Goal: Information Seeking & Learning: Learn about a topic

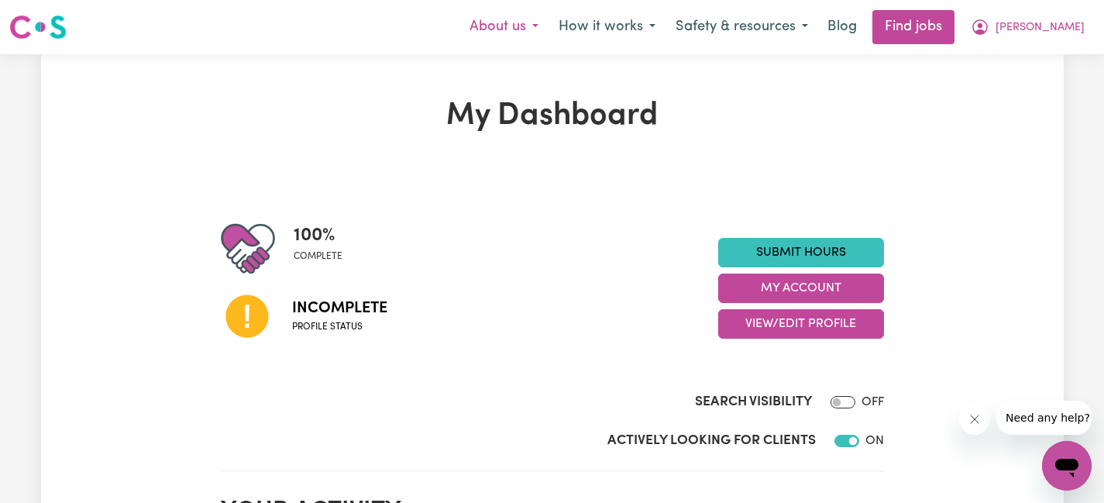
click at [549, 29] on button "About us" at bounding box center [503, 27] width 89 height 33
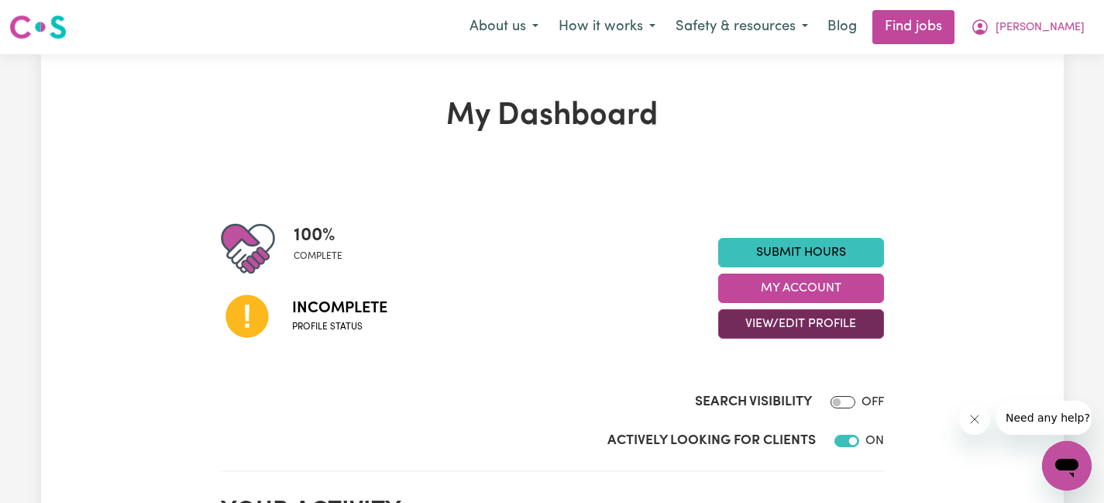
click at [776, 327] on button "View/Edit Profile" at bounding box center [801, 323] width 166 height 29
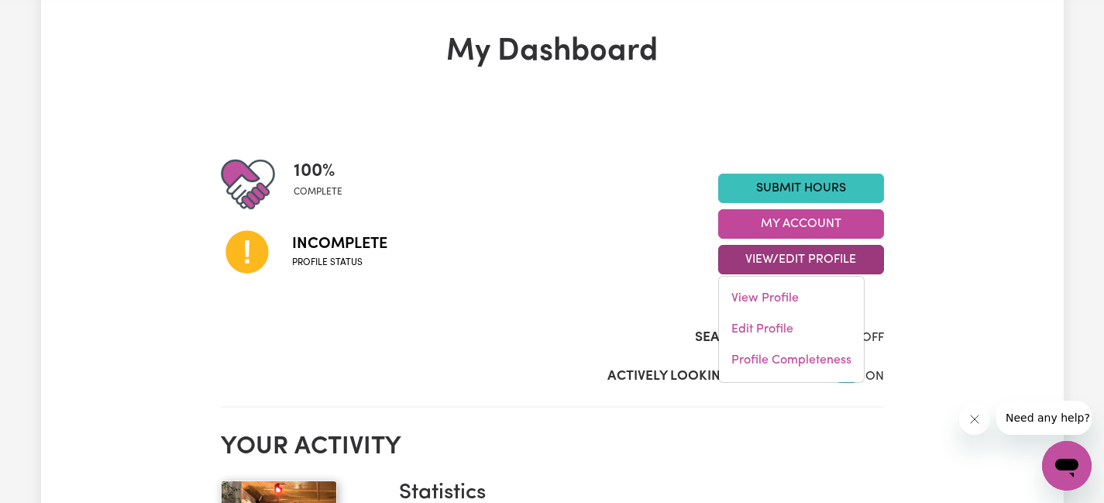
scroll to position [219, 0]
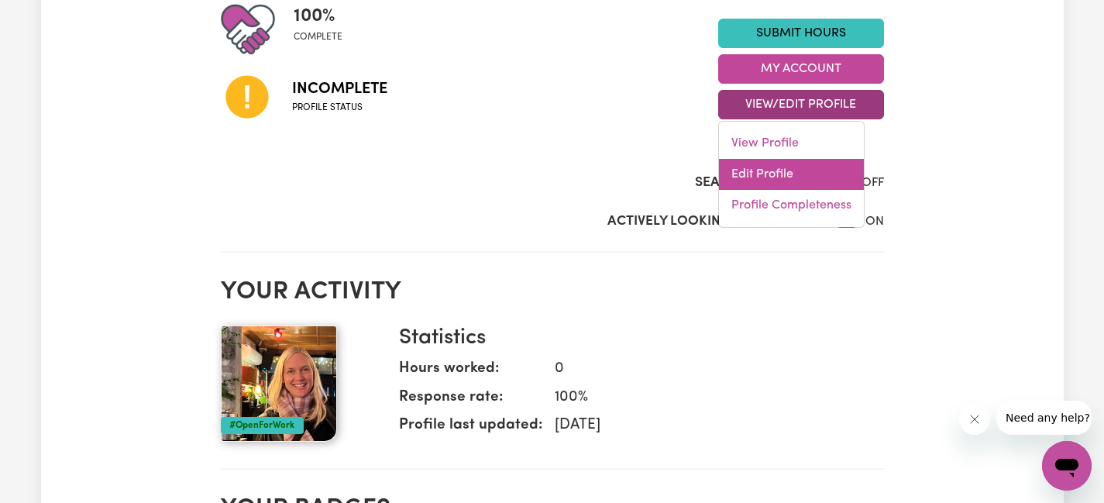
click at [772, 170] on link "Edit Profile" at bounding box center [791, 174] width 145 height 31
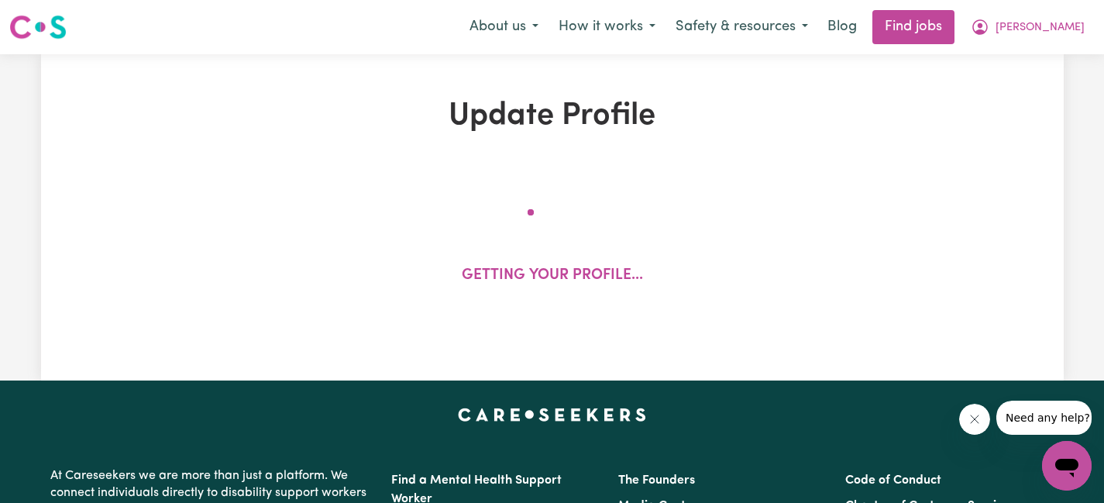
select select "[DEMOGRAPHIC_DATA]"
select select "[DEMOGRAPHIC_DATA] Citizen"
select select "Studying a healthcare related degree or qualification"
select select "65"
select select "95"
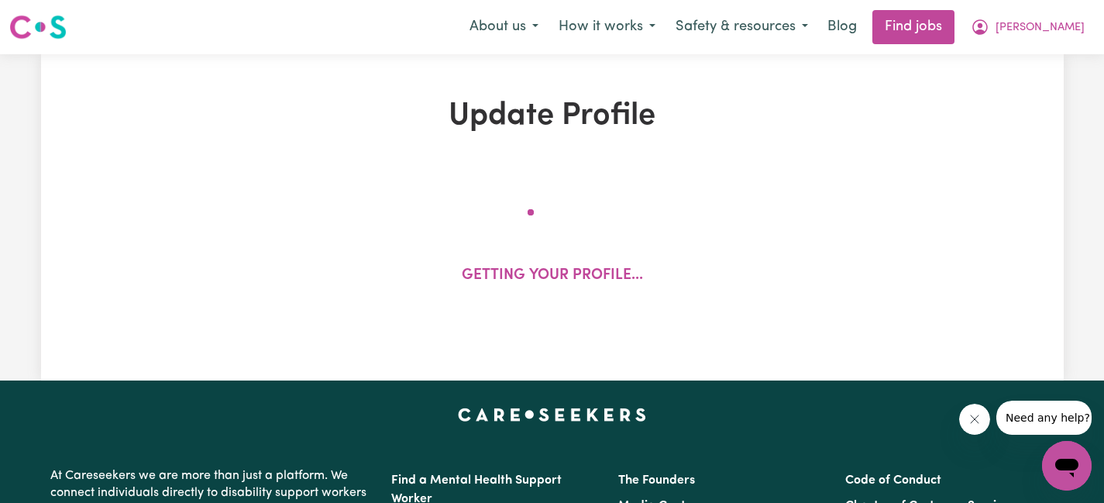
select select "85"
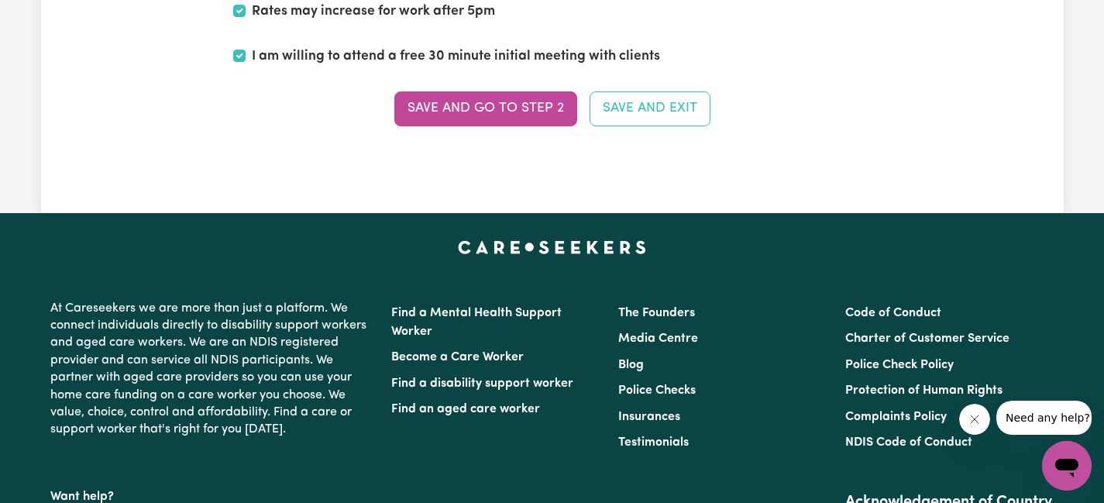
scroll to position [4077, 0]
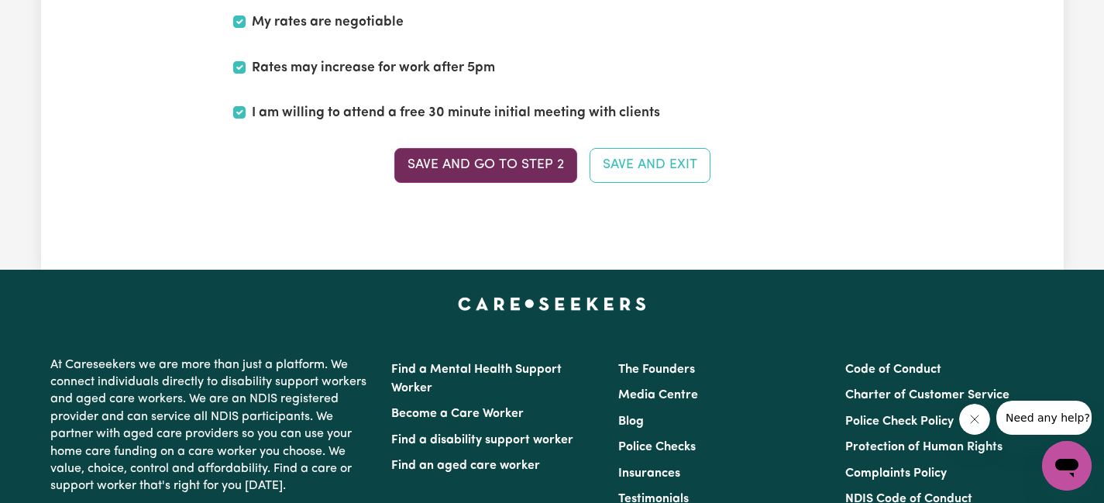
click at [537, 171] on button "Save and go to Step 2" at bounding box center [485, 165] width 183 height 34
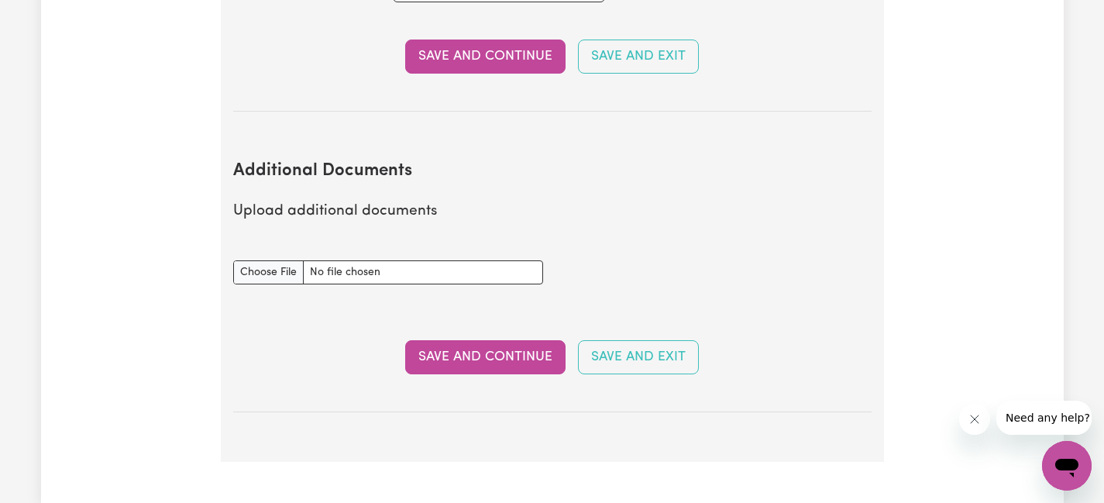
scroll to position [3117, 0]
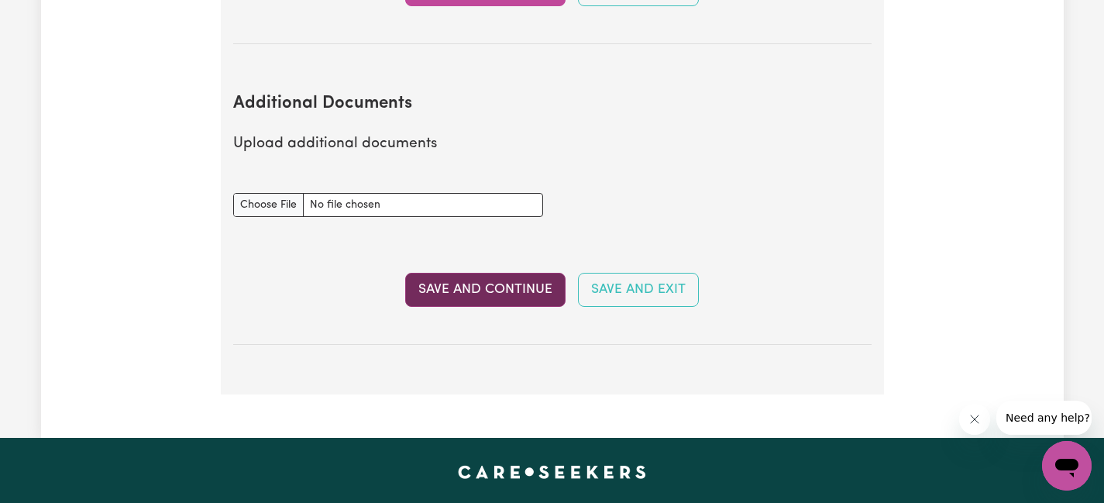
click at [528, 273] on button "Save and Continue" at bounding box center [485, 290] width 160 height 34
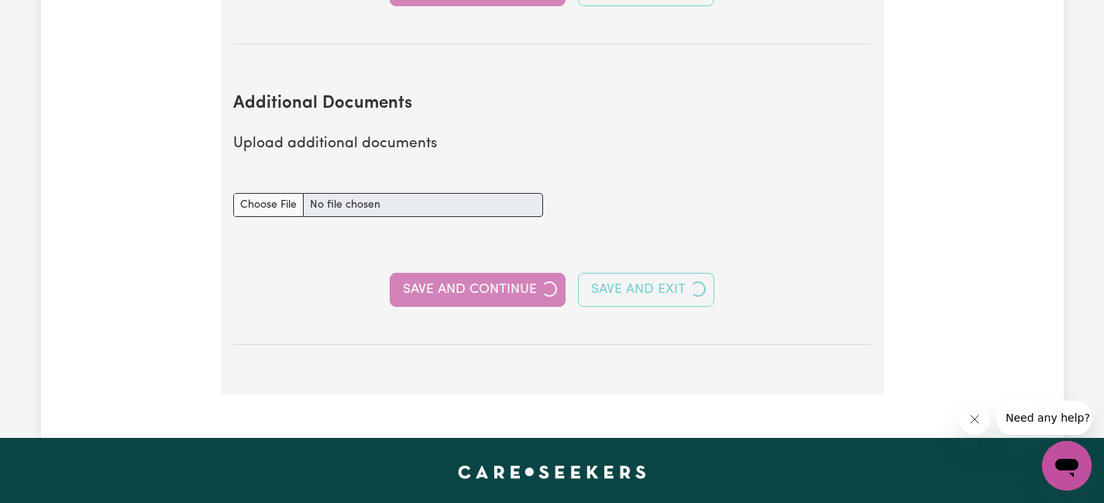
select select "2025"
select select "2000"
select select "2025"
select select "Certificate III (Individual Support)"
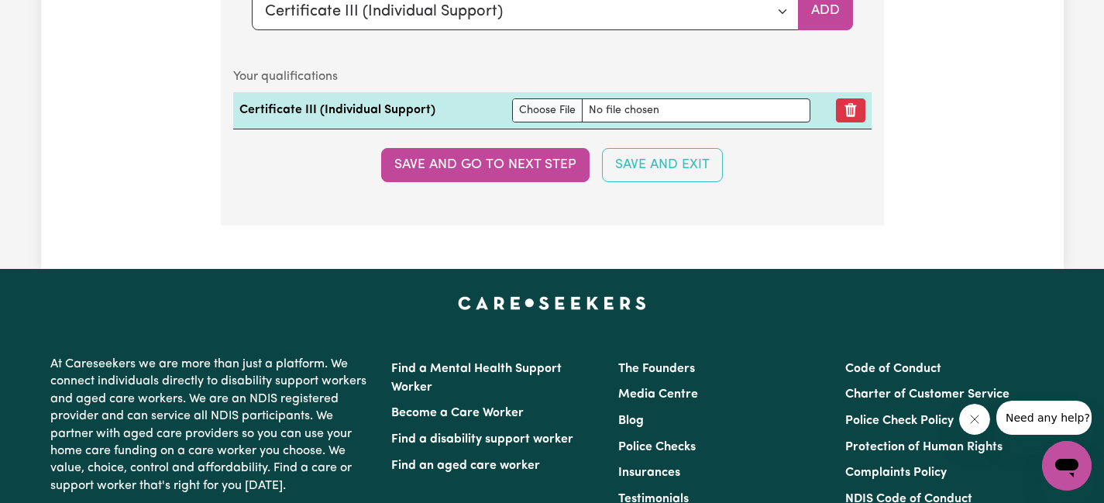
scroll to position [4220, 0]
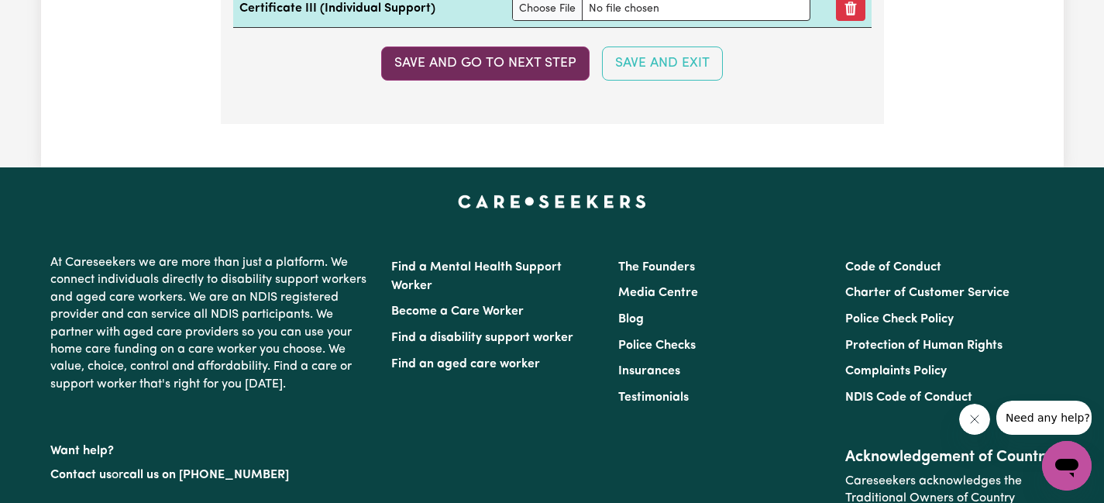
click at [480, 60] on button "Save and go to next step" at bounding box center [485, 63] width 208 height 34
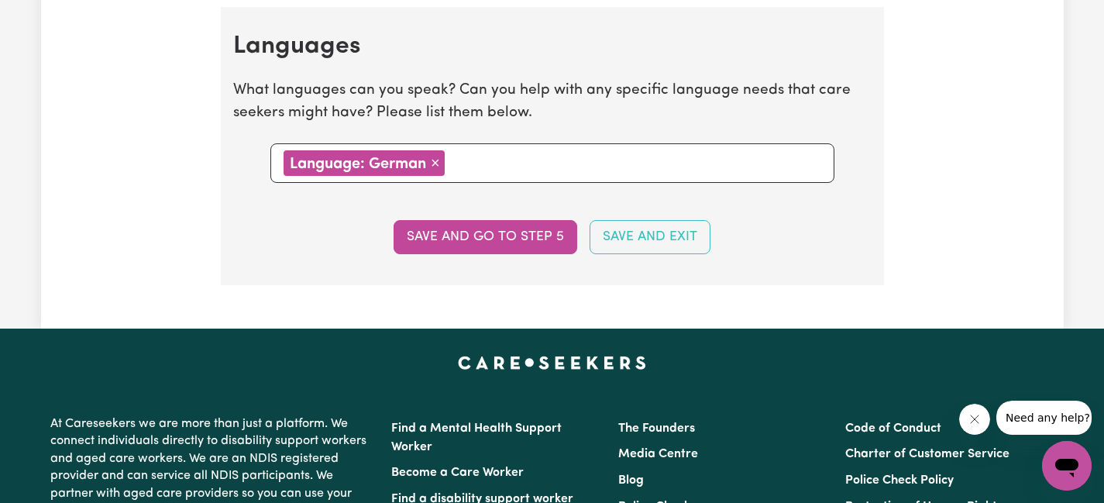
scroll to position [1789, 0]
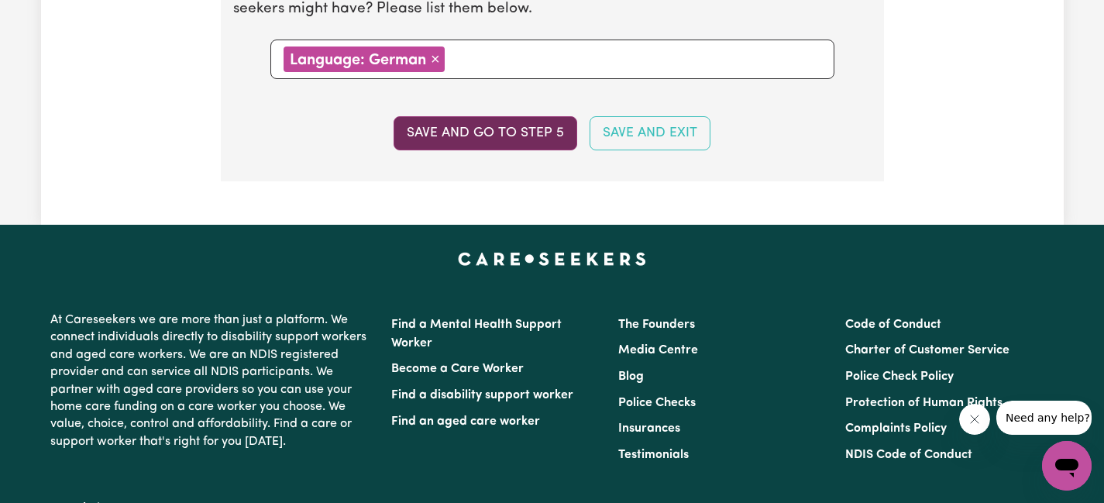
click at [493, 132] on button "Save and go to step 5" at bounding box center [486, 133] width 184 height 34
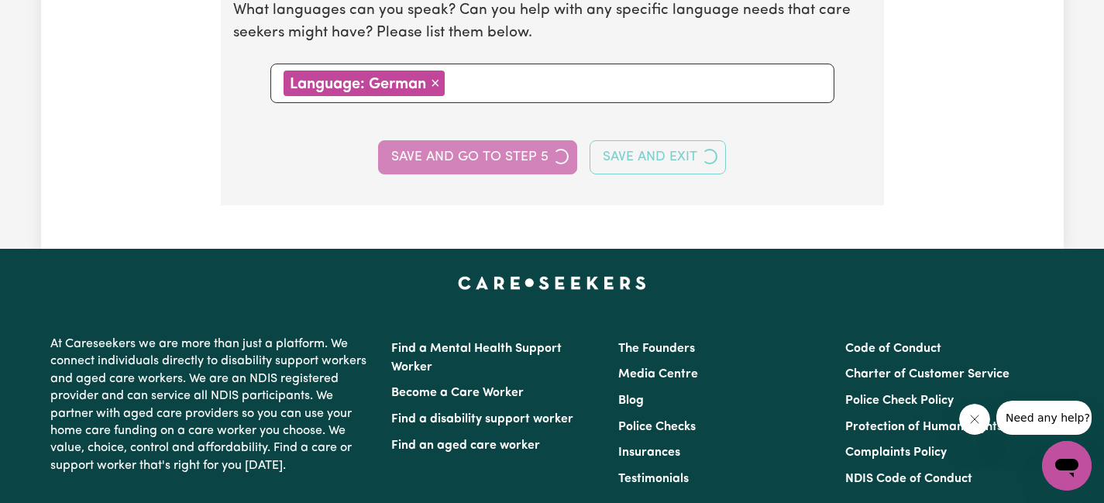
select select "I am providing services through another platform"
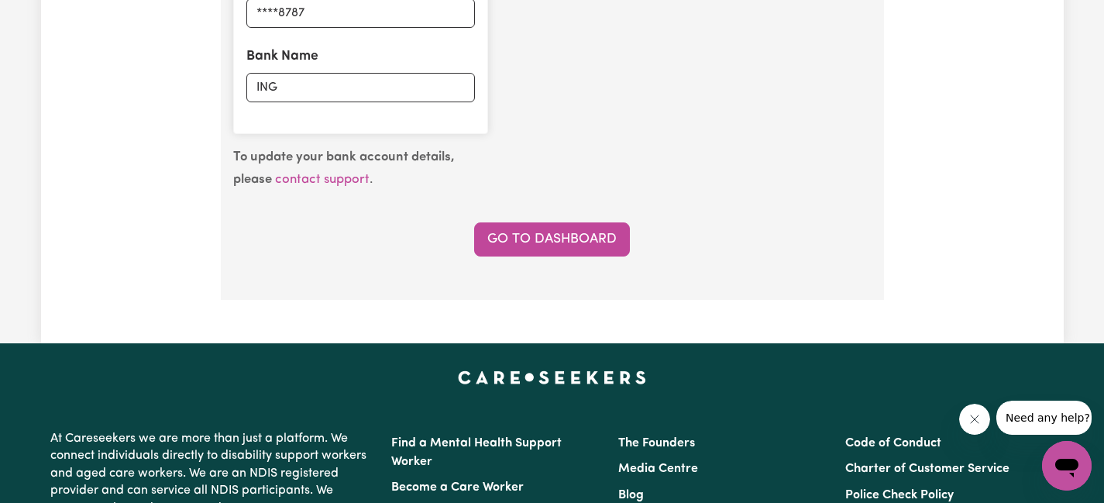
scroll to position [1319, 0]
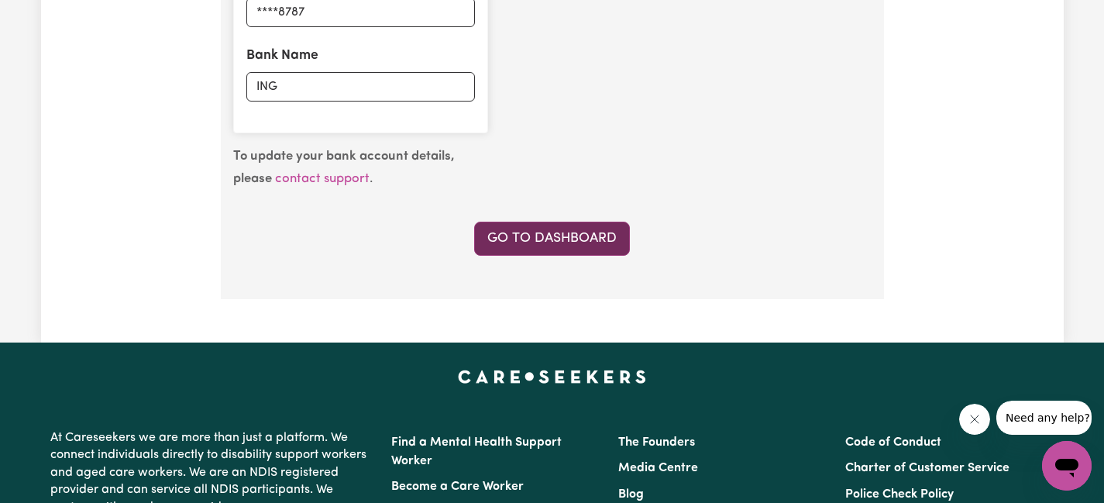
click at [555, 240] on link "Go to Dashboard" at bounding box center [552, 239] width 156 height 34
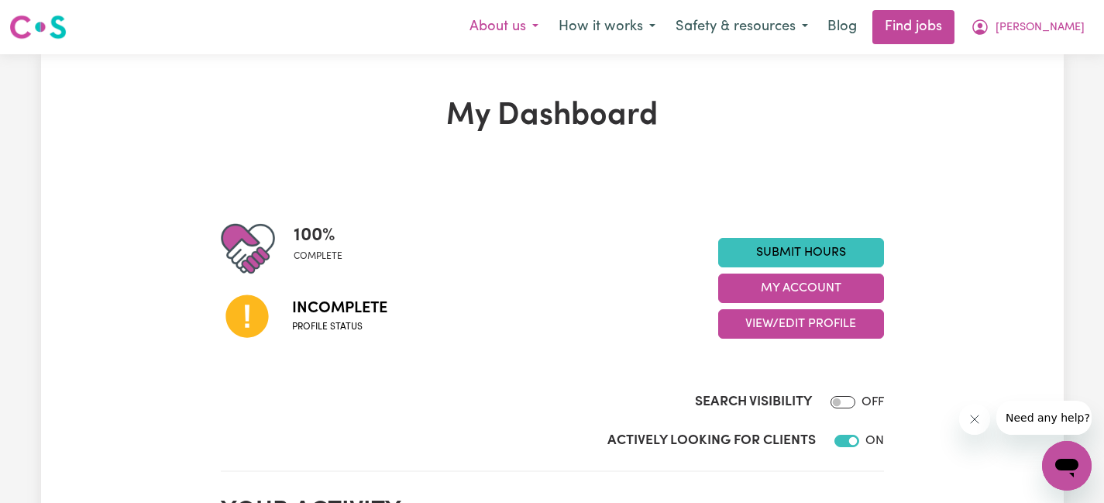
click at [549, 20] on button "About us" at bounding box center [503, 27] width 89 height 33
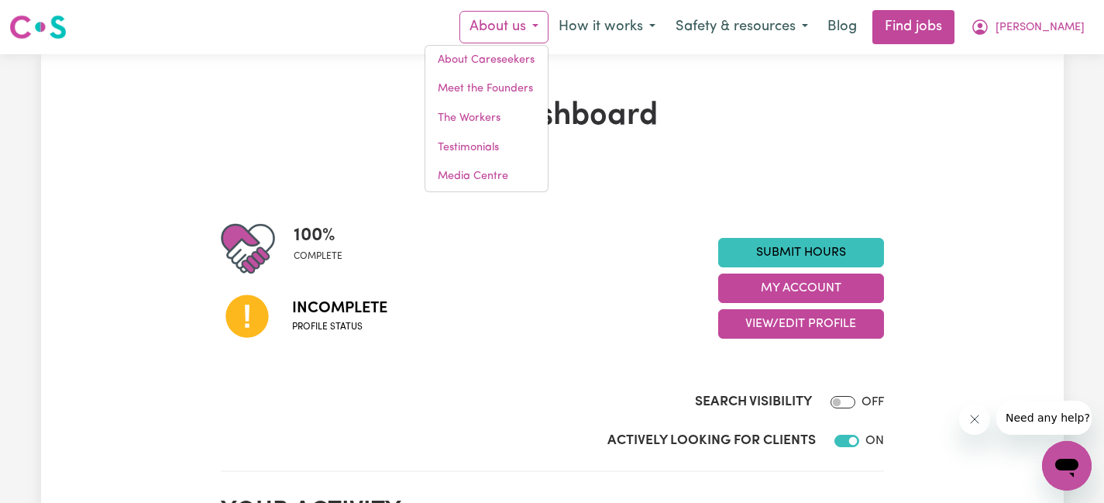
click at [549, 20] on button "About us" at bounding box center [503, 27] width 89 height 33
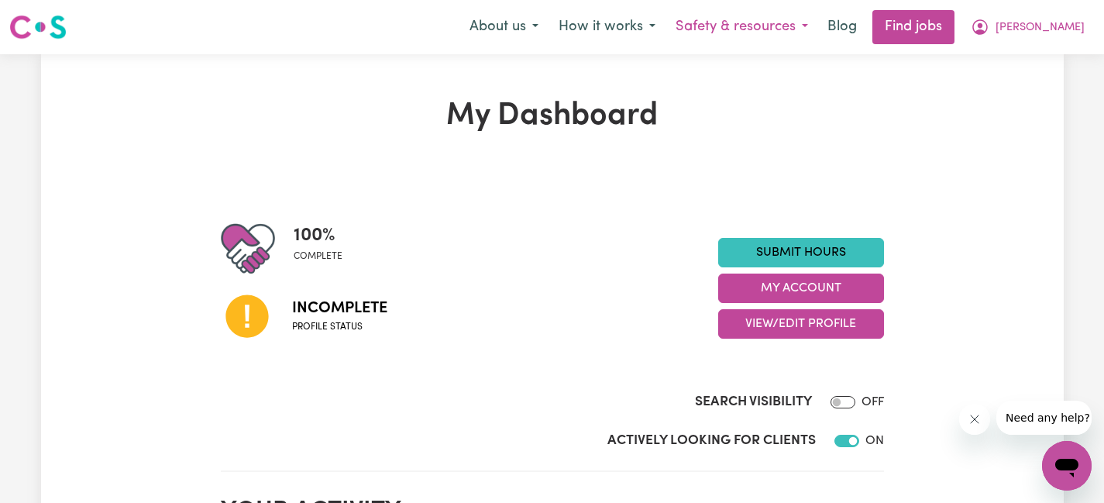
click at [818, 30] on button "Safety & resources" at bounding box center [741, 27] width 153 height 33
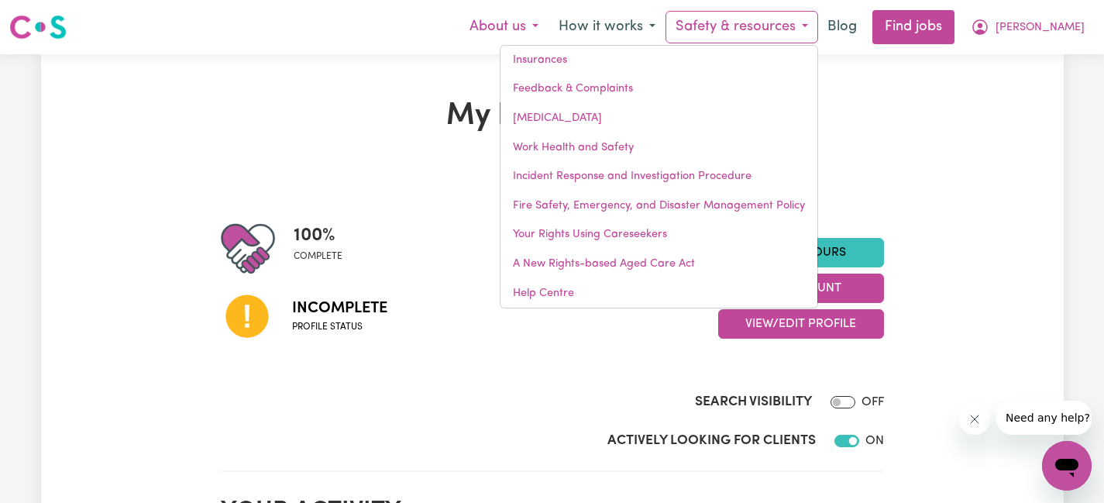
click at [549, 29] on button "About us" at bounding box center [503, 27] width 89 height 33
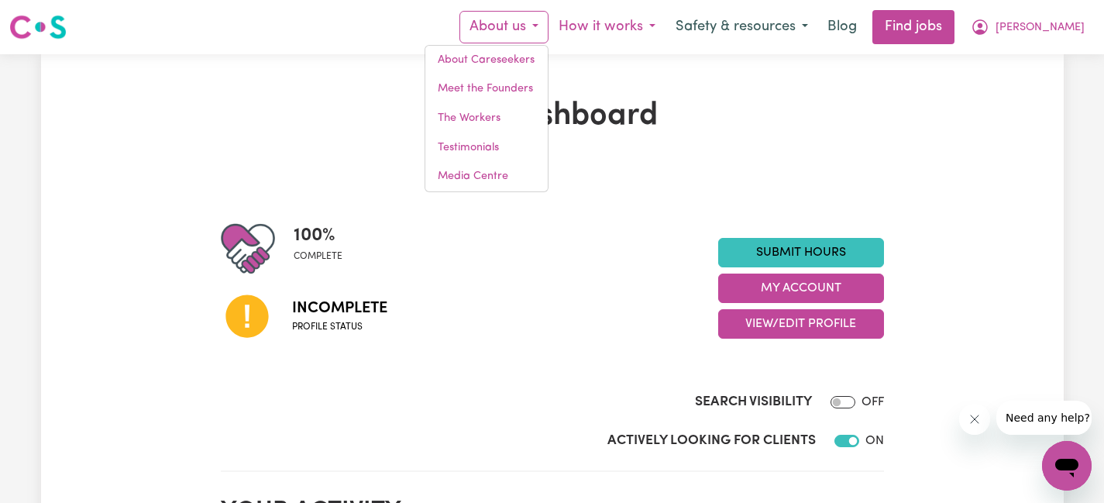
click at [665, 20] on button "How it works" at bounding box center [607, 27] width 117 height 33
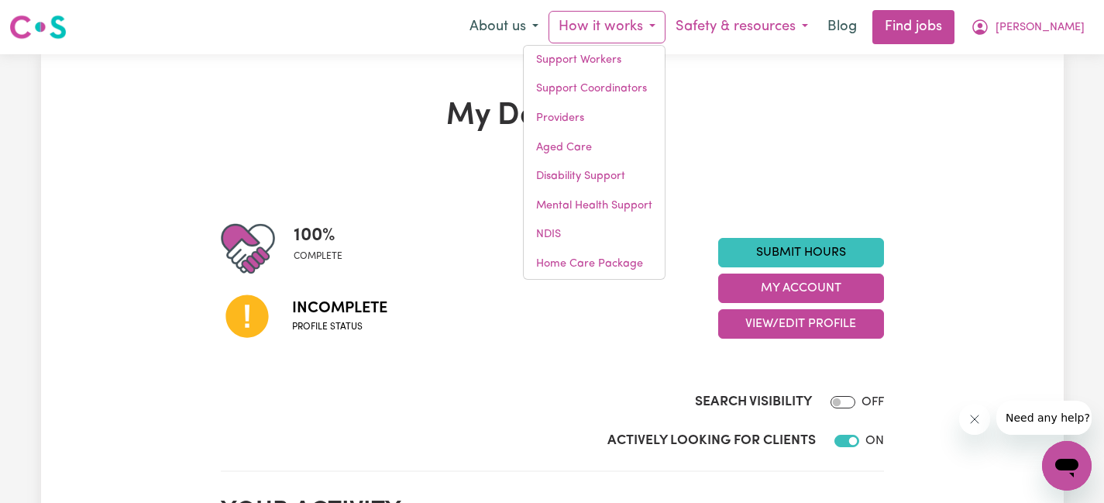
click at [809, 15] on button "Safety & resources" at bounding box center [741, 27] width 153 height 33
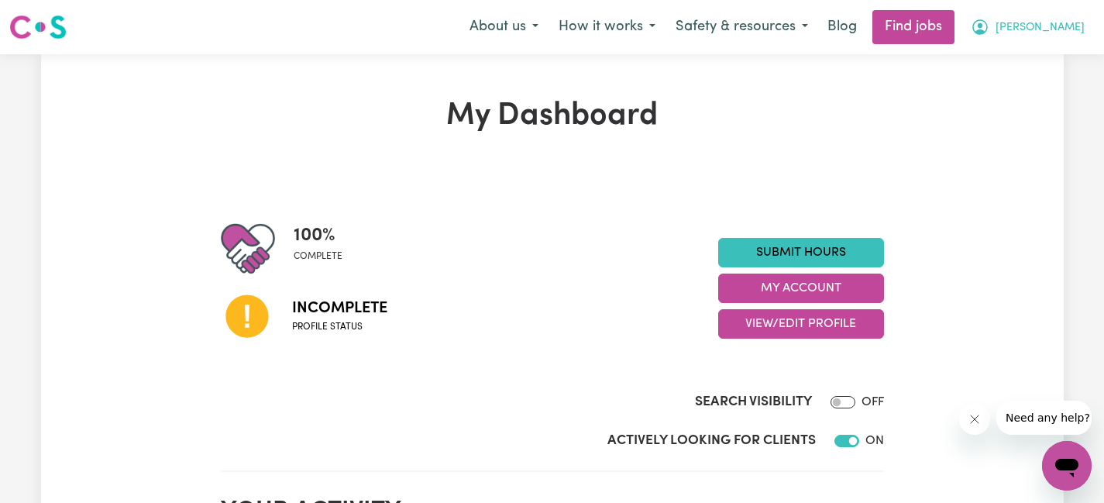
click at [1074, 30] on span "[PERSON_NAME]" at bounding box center [1040, 27] width 89 height 17
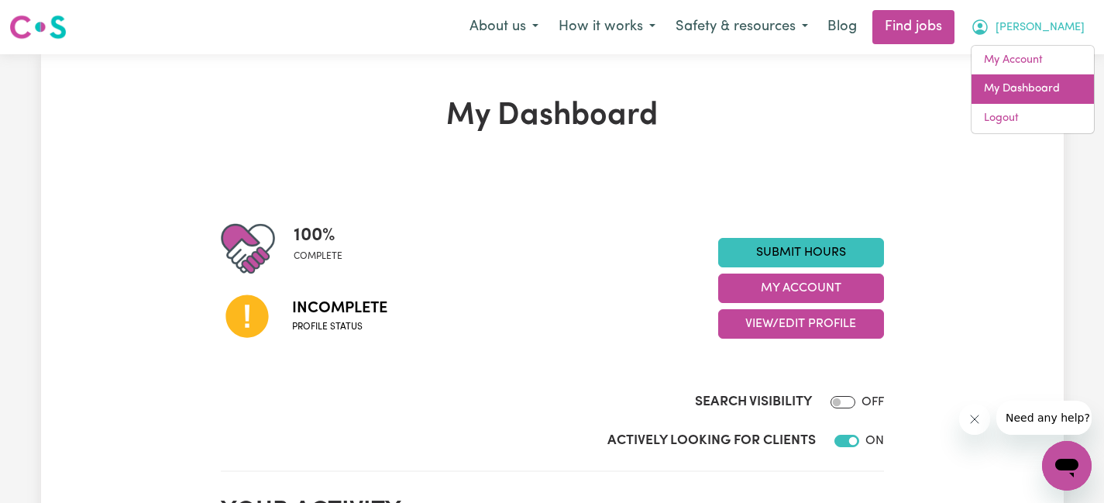
click at [1030, 86] on link "My Dashboard" at bounding box center [1033, 88] width 122 height 29
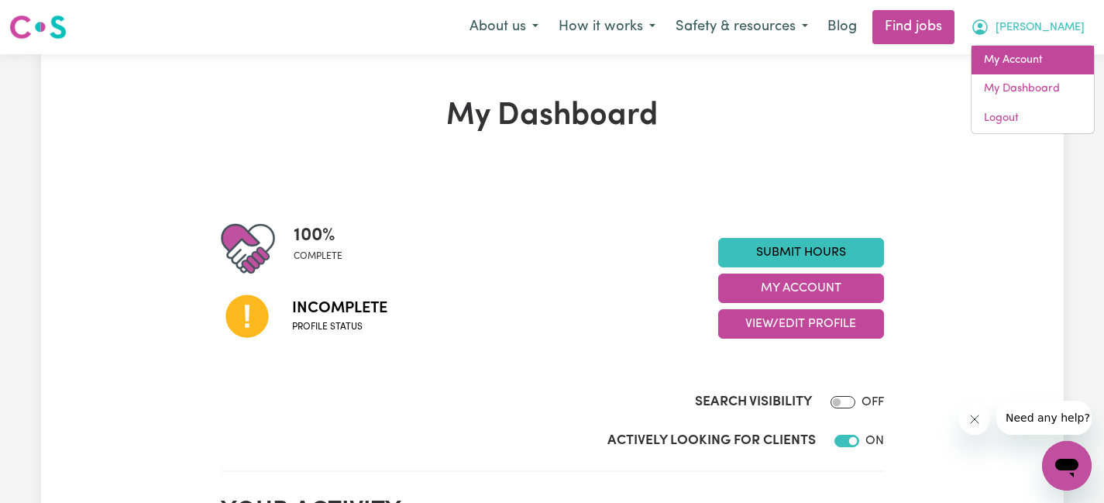
click at [1020, 61] on link "My Account" at bounding box center [1033, 60] width 122 height 29
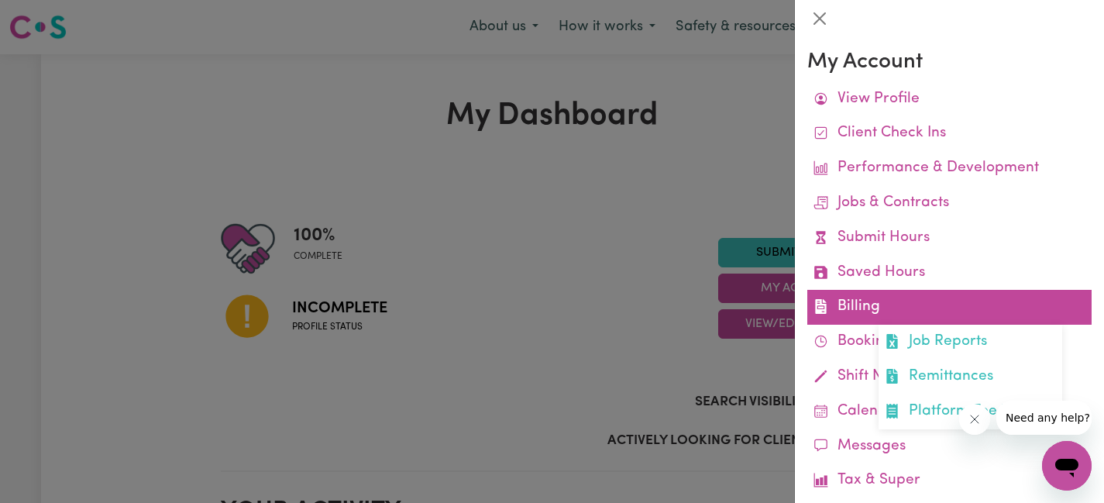
scroll to position [102, 0]
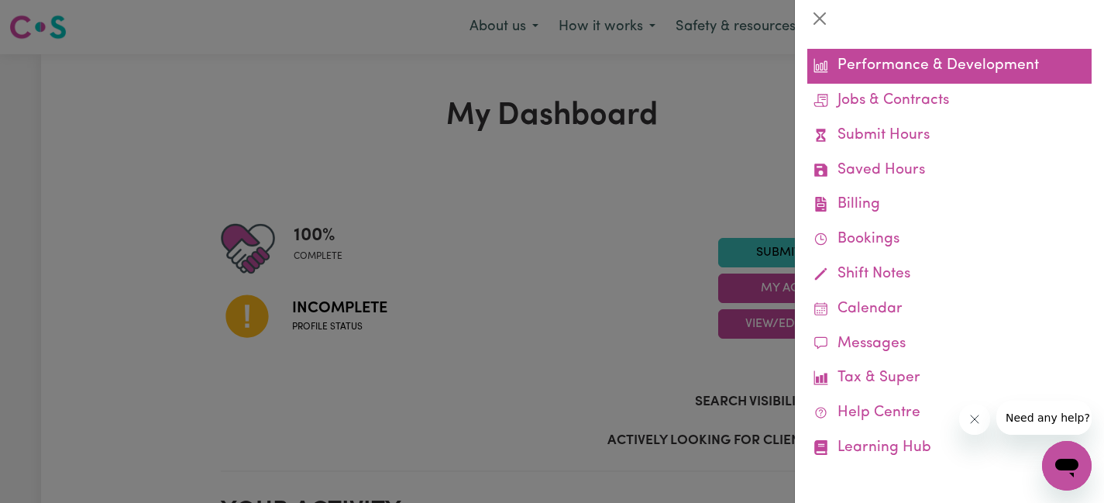
click at [992, 64] on link "Performance & Development" at bounding box center [949, 66] width 284 height 35
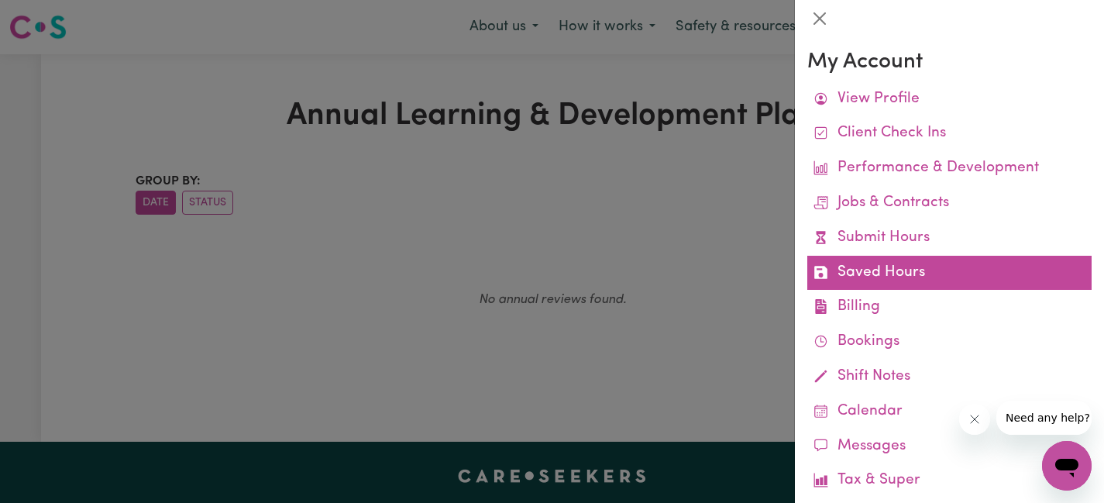
scroll to position [102, 0]
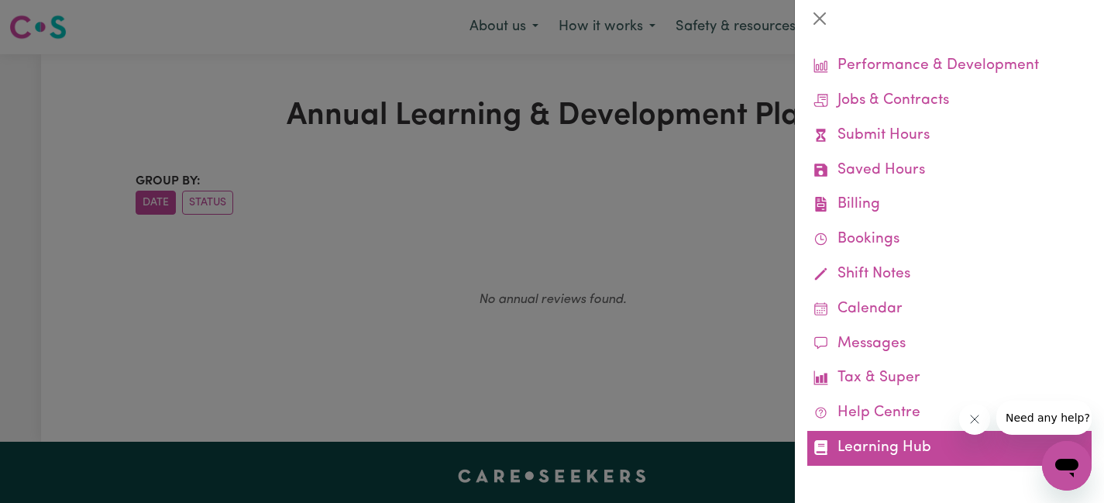
click at [892, 445] on link "Learning Hub" at bounding box center [949, 448] width 284 height 35
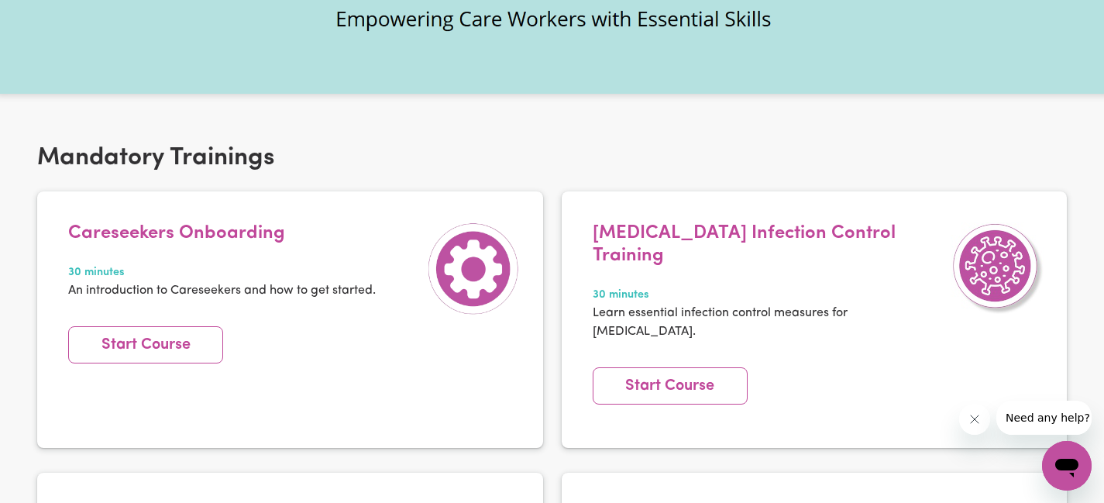
scroll to position [222, 0]
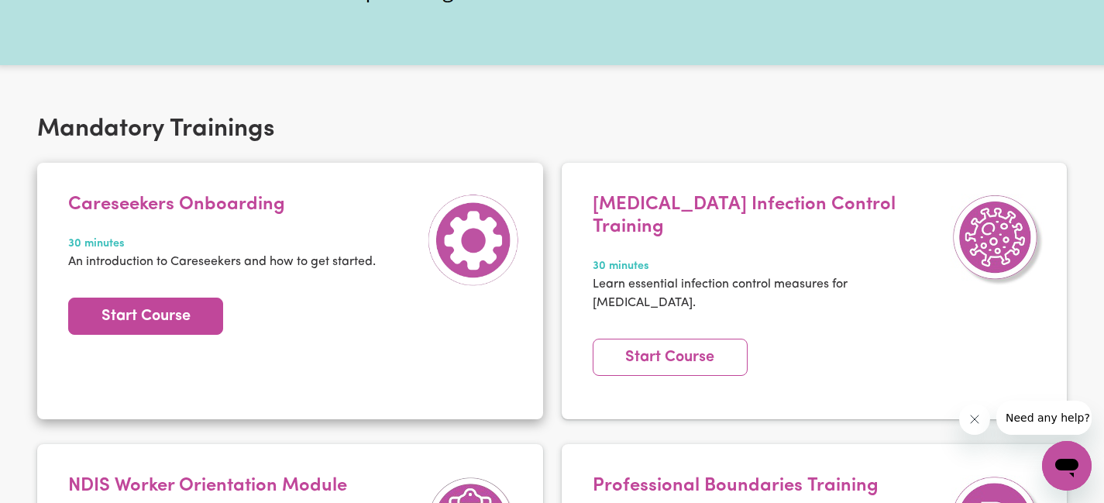
click at [162, 322] on link "Start Course" at bounding box center [145, 315] width 155 height 37
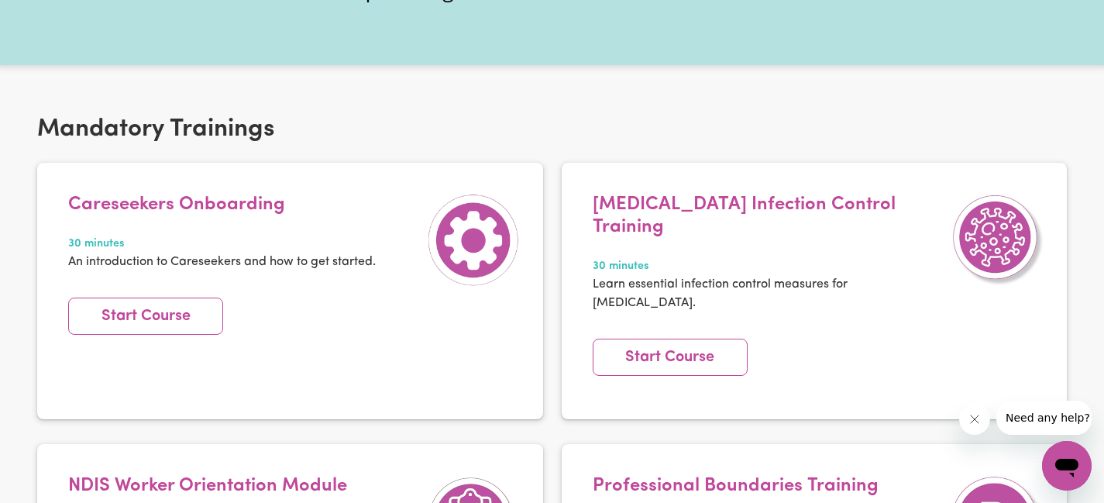
click at [1037, 427] on button "Need any help?" at bounding box center [1047, 418] width 103 height 34
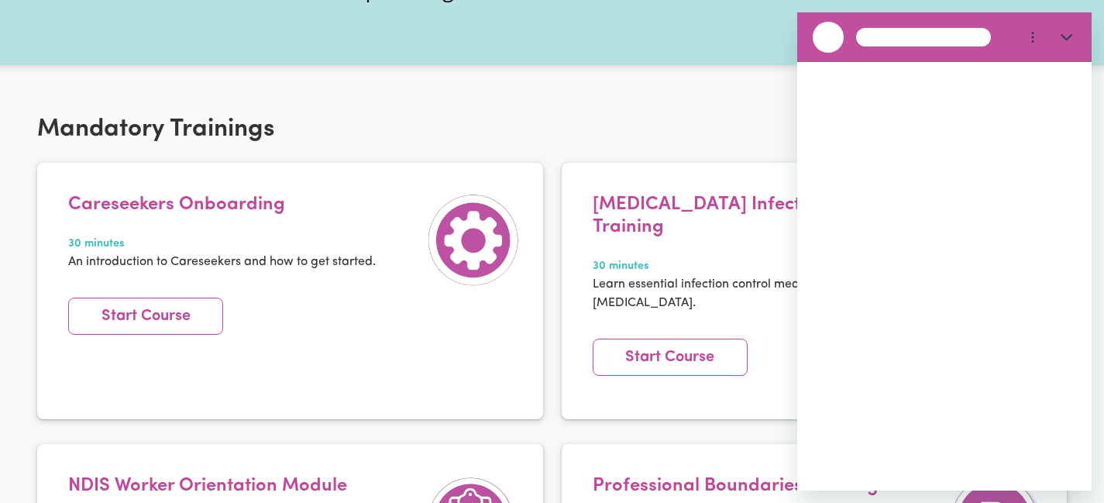
scroll to position [0, 0]
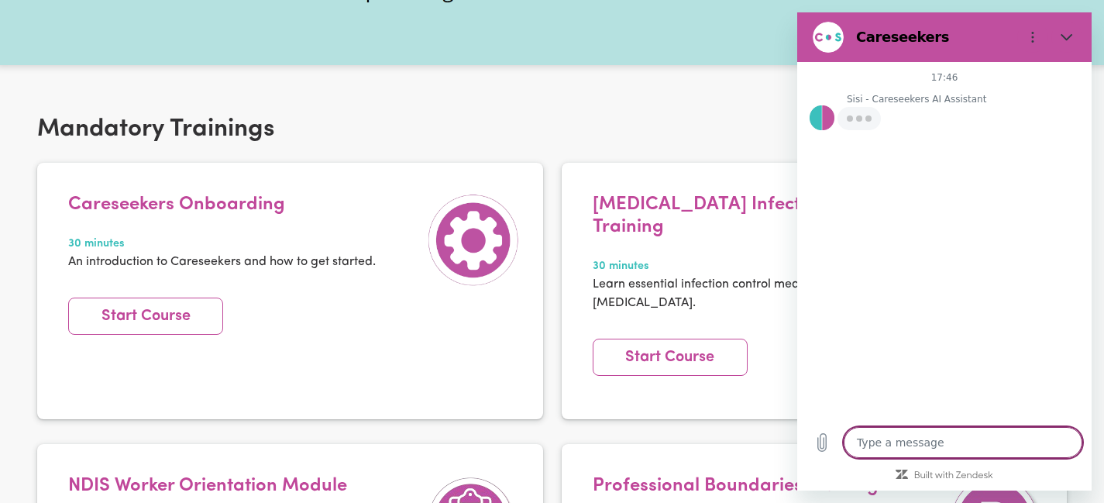
type textarea "x"
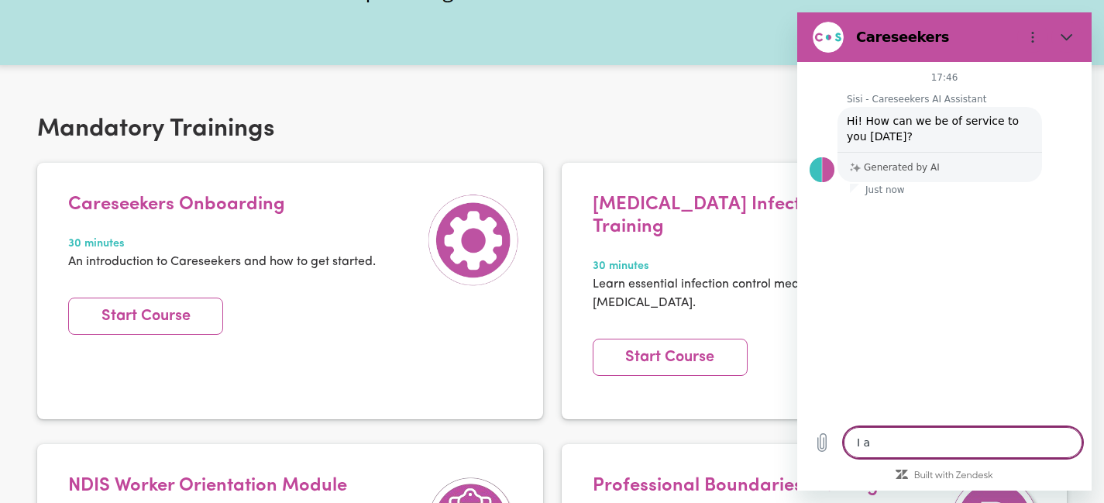
type textarea "I am"
type textarea "x"
type textarea "I am"
type textarea "x"
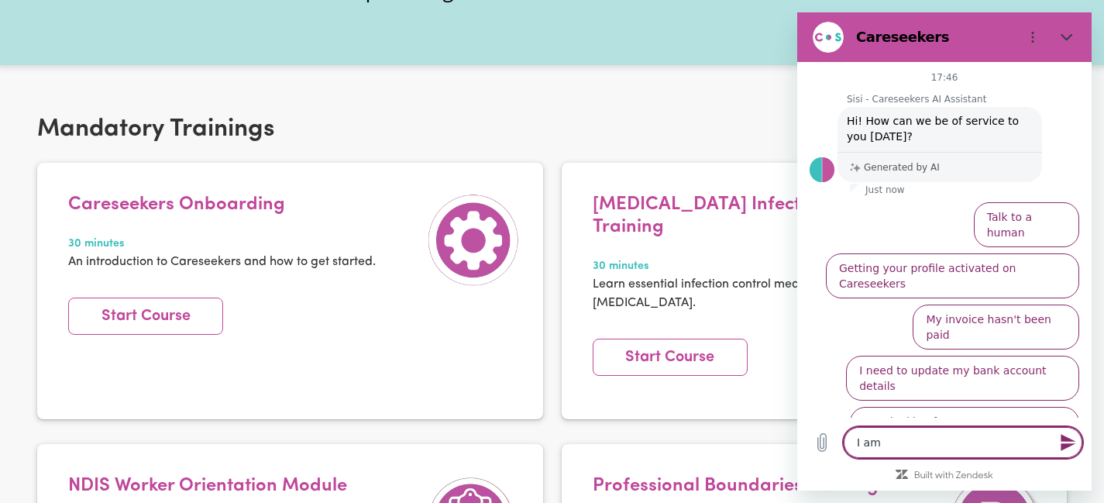
type textarea "I am l"
type textarea "x"
type textarea "I am lo"
type textarea "x"
type textarea "I am log"
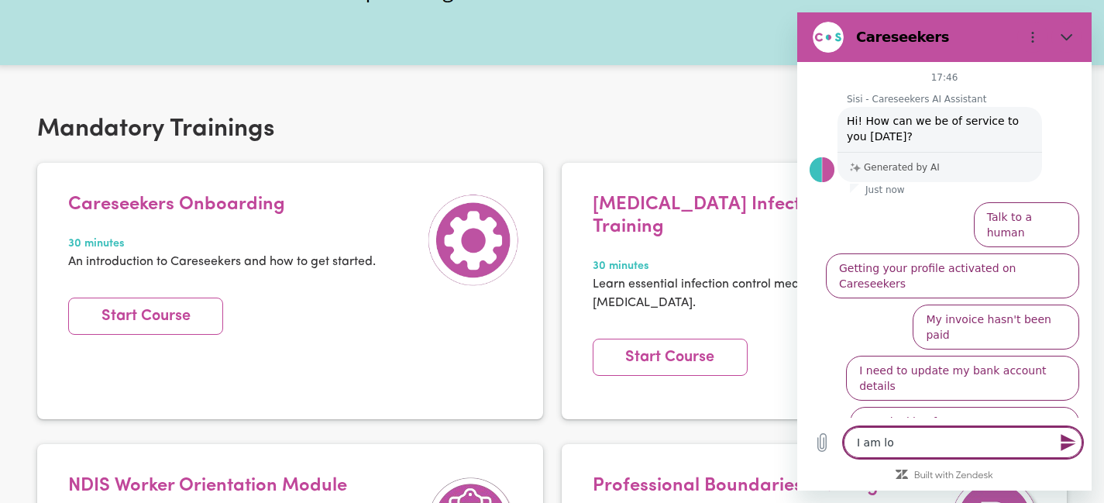
type textarea "x"
type textarea "I am logg"
type textarea "x"
type textarea "I am logge"
type textarea "x"
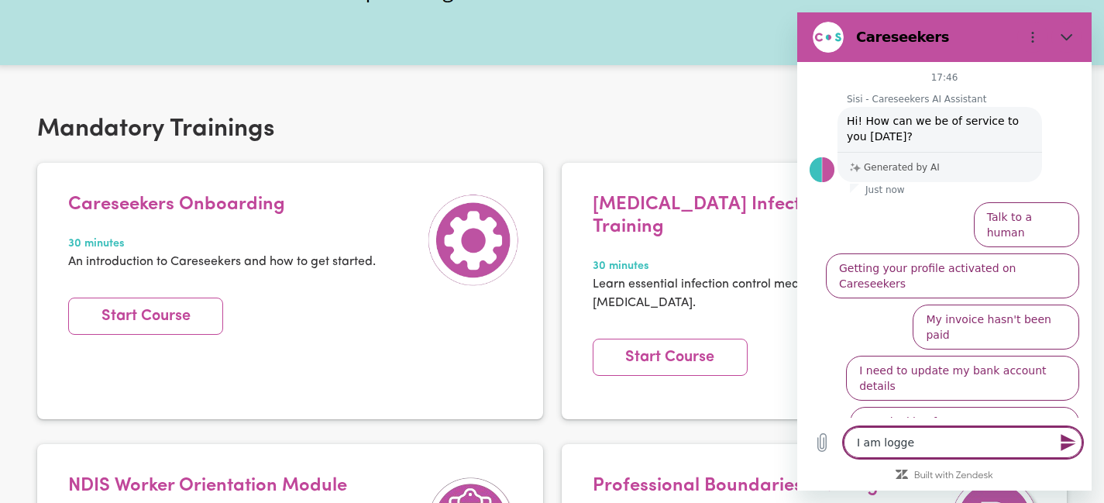
type textarea "I am logged"
type textarea "x"
type textarea "I am logged"
type textarea "x"
type textarea "I am logged i"
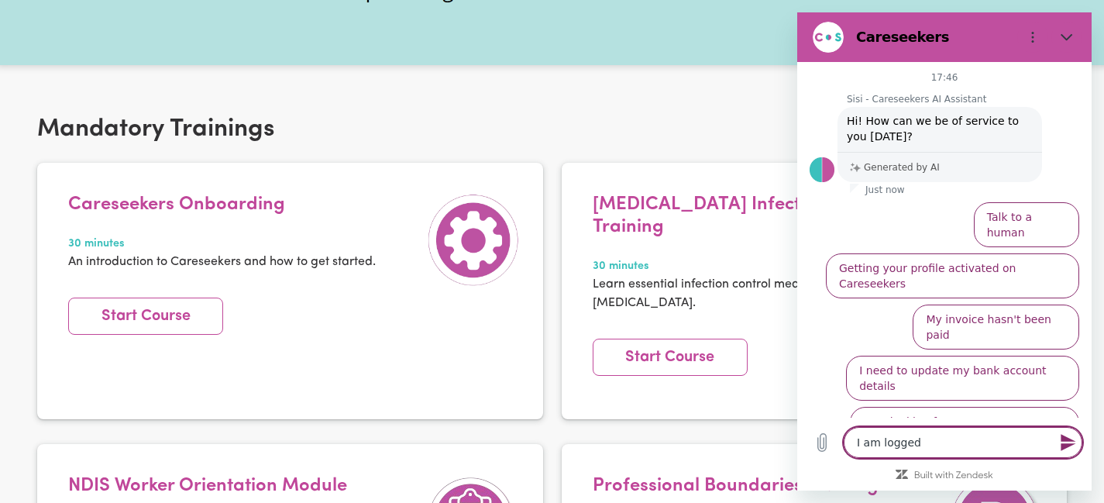
type textarea "x"
type textarea "I am logged in"
type textarea "x"
type textarea "I am logged in,"
type textarea "x"
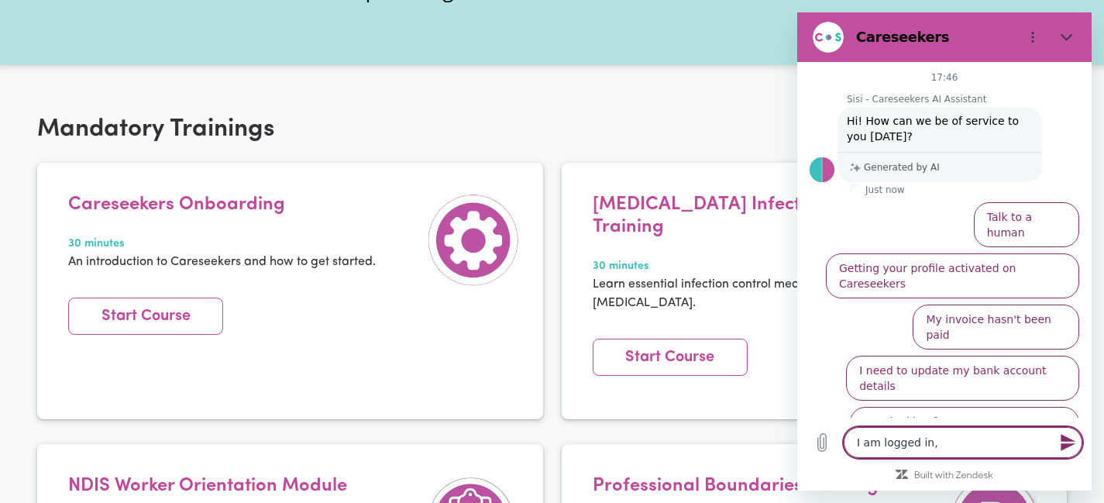
type textarea "I am logged in,"
type textarea "x"
type textarea "I am logged in, b"
type textarea "x"
type textarea "I am logged in, bu"
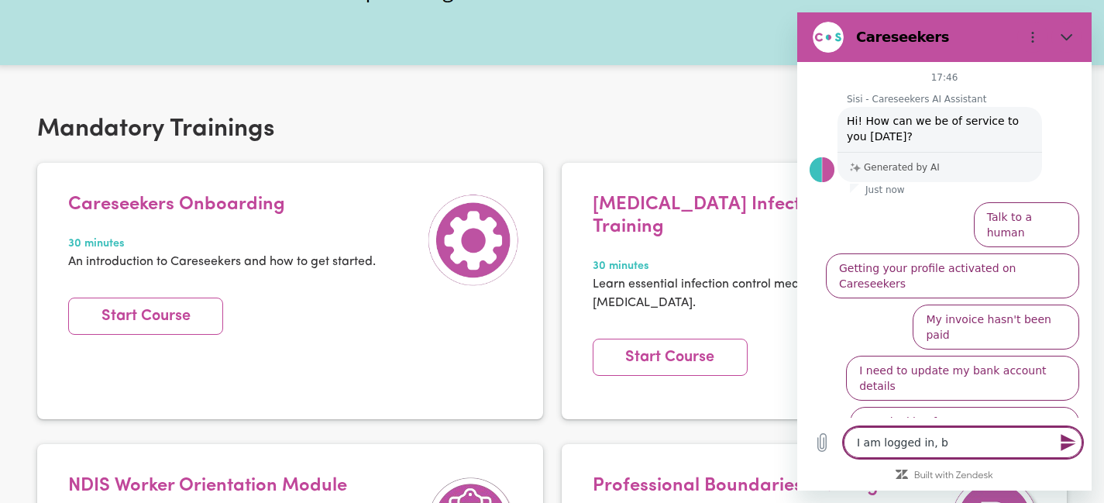
type textarea "x"
type textarea "I am logged in, but"
type textarea "x"
type textarea "I am logged in, but"
type textarea "x"
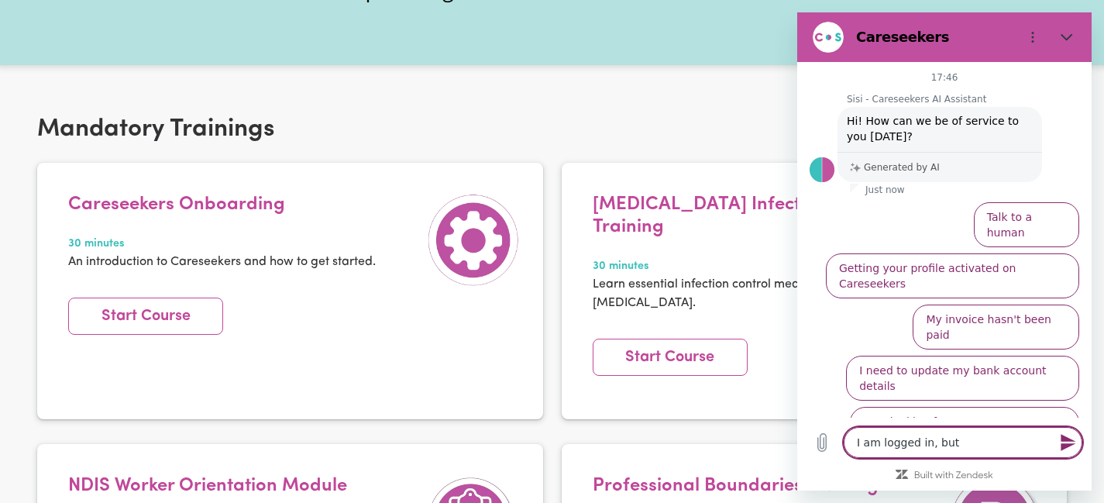
type textarea "I am logged in, but i"
type textarea "x"
type textarea "I am logged in, but it"
type textarea "x"
type textarea "I am logged in, but it"
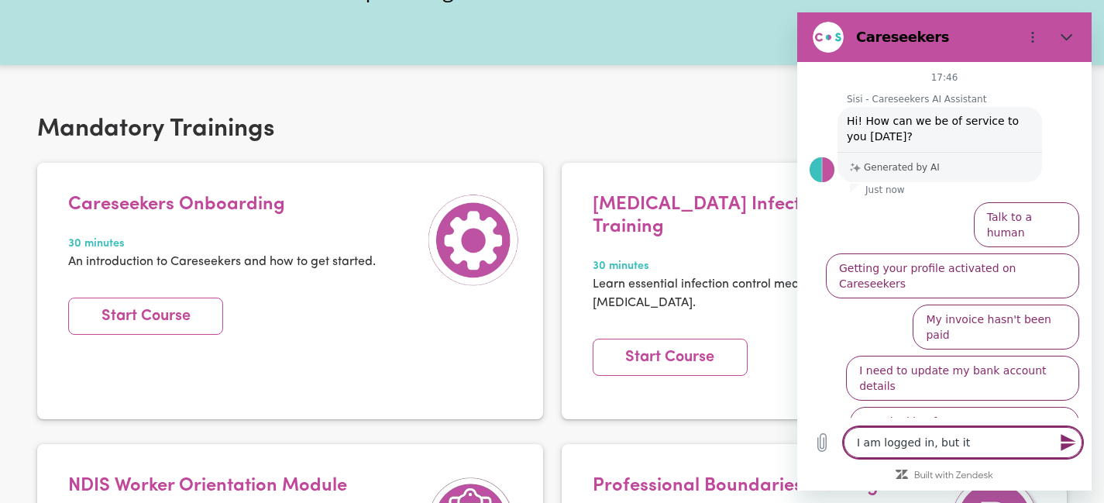
type textarea "x"
type textarea "I am logged in, but it k"
type textarea "x"
type textarea "I am logged in, but it ke"
type textarea "x"
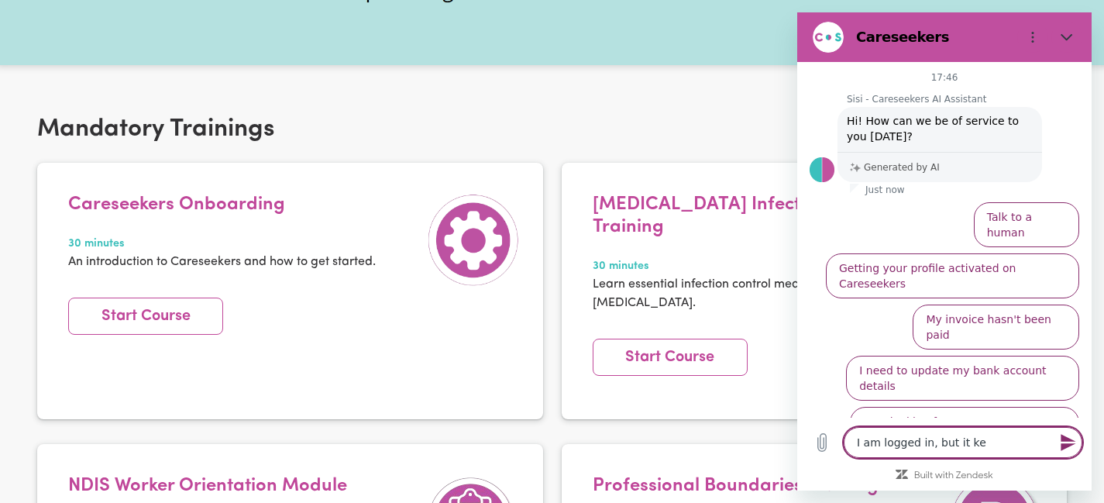
type textarea "I am logged in, but it [PERSON_NAME]"
type textarea "x"
type textarea "I am logged in, but it keep"
type textarea "x"
type textarea "I am logged in, but it keeps"
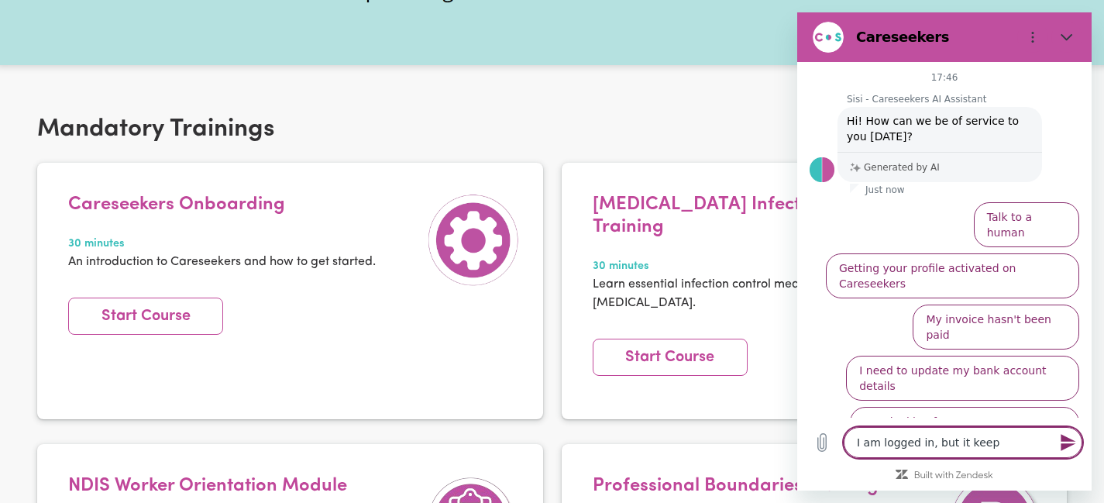
type textarea "x"
type textarea "I am logged in, but it keeps"
type textarea "x"
type textarea "I am logged in, but it keeps s"
type textarea "x"
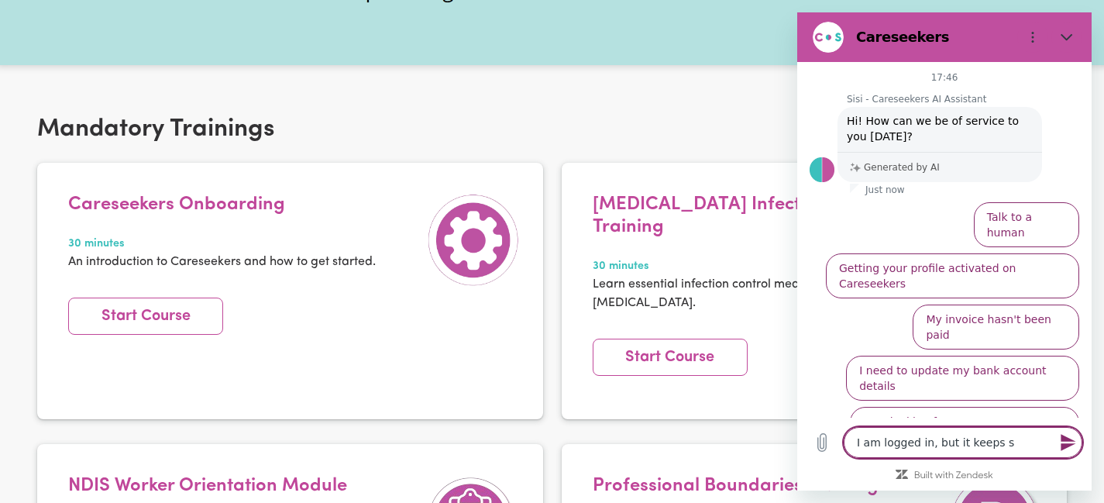
type textarea "I am logged in, but it keeps sa"
type textarea "x"
type textarea "I am logged in, but it keeps say"
type textarea "x"
type textarea "I am logged in, but it keeps sayi"
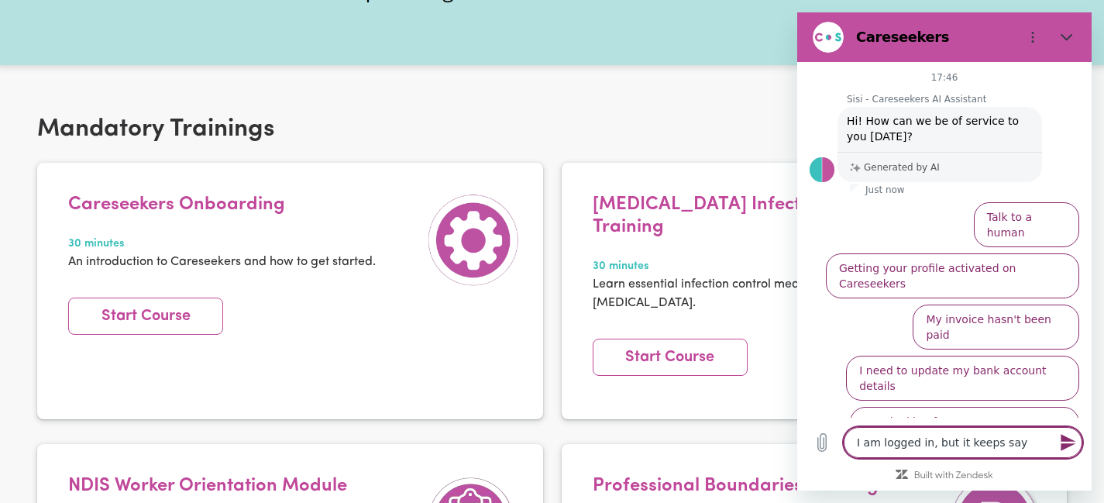
type textarea "x"
type textarea "I am logged in, but it keeps sayin"
type textarea "x"
type textarea "I am logged in, but it keeps saying"
type textarea "x"
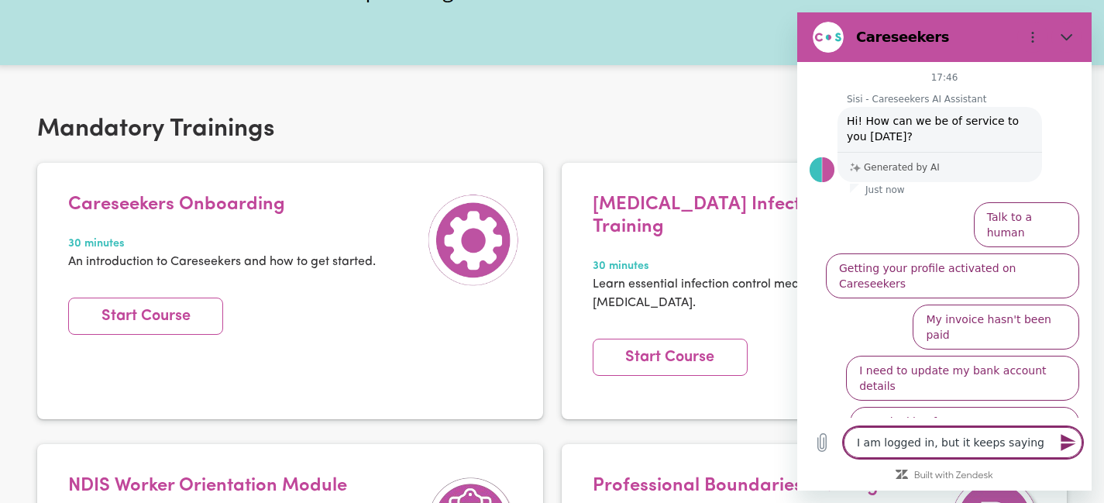
type textarea "I am logged in, but it keeps saying"
type textarea "x"
type textarea "I am logged in, but it keeps saying I"
type textarea "x"
type textarea "I am logged in, but it keeps saying I"
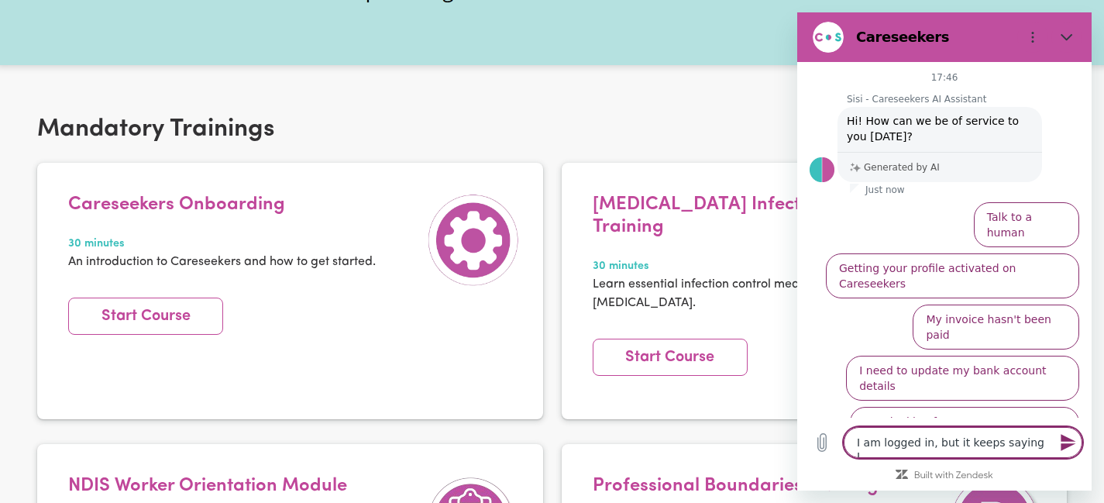
type textarea "x"
type textarea "I am logged in, but it keeps saying I a"
type textarea "x"
type textarea "I am logged in, but it keeps saying I am"
type textarea "x"
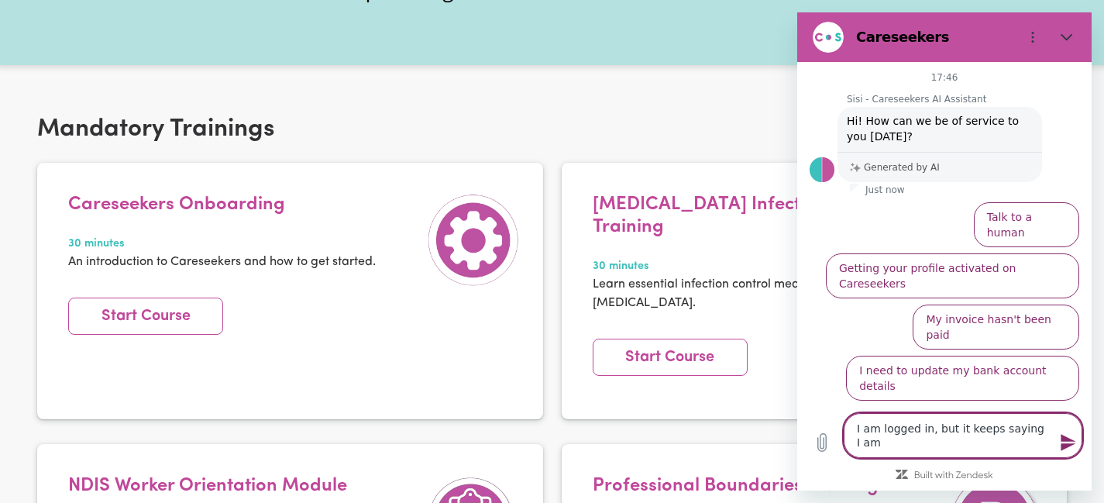
type textarea "I am logged in, but it keeps saying I am"
type textarea "x"
type textarea "I am logged in, but it keeps saying I am n"
type textarea "x"
type textarea "I am logged in, but it keeps saying I am no"
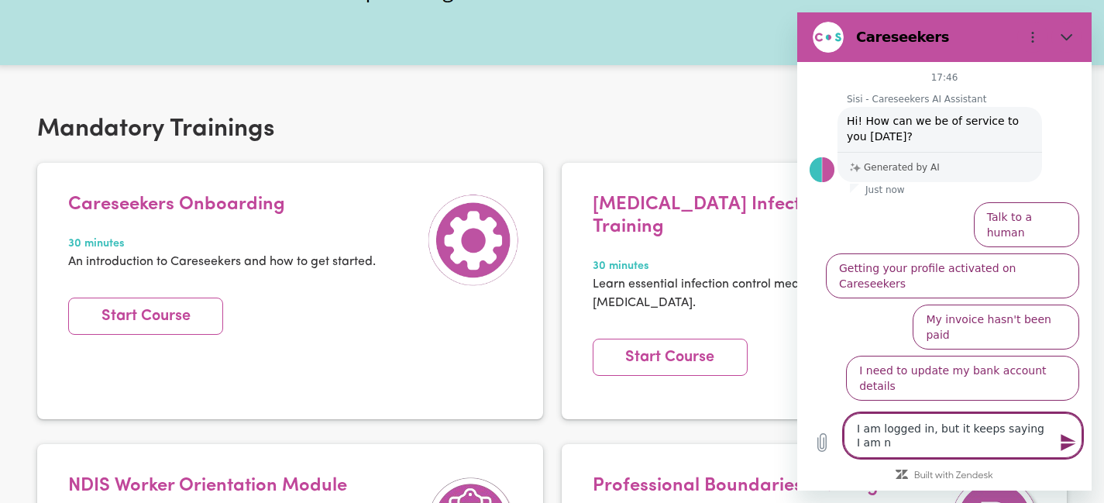
type textarea "x"
type textarea "I am logged in, but it keeps saying I am not"
type textarea "x"
type textarea "I am logged in, but it keeps saying I am not"
type textarea "x"
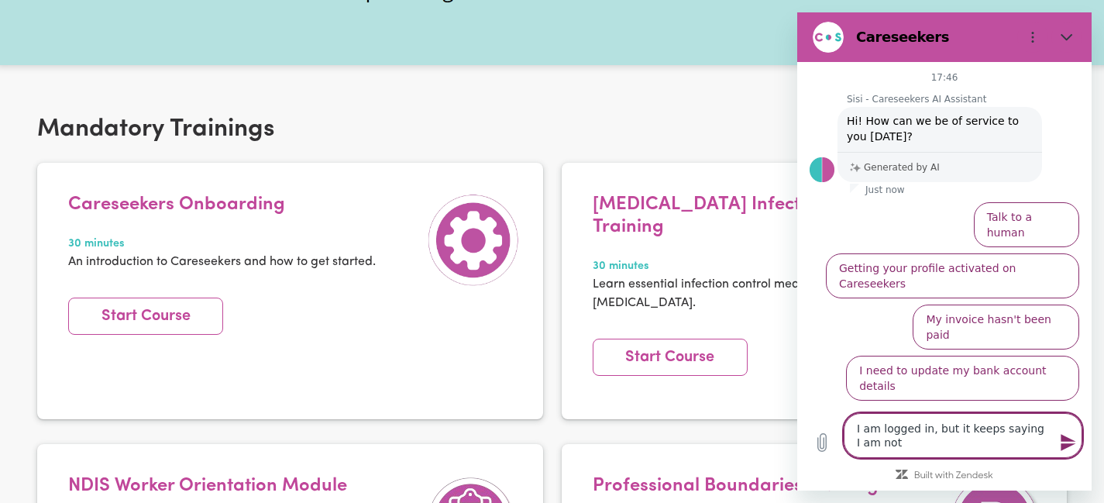
type textarea "I am logged in, but it keeps saying I am not a"
type textarea "x"
type textarea "I am logged in, but it keeps saying I am not an"
type textarea "x"
type textarea "I am logged in, but it keeps saying I am not and"
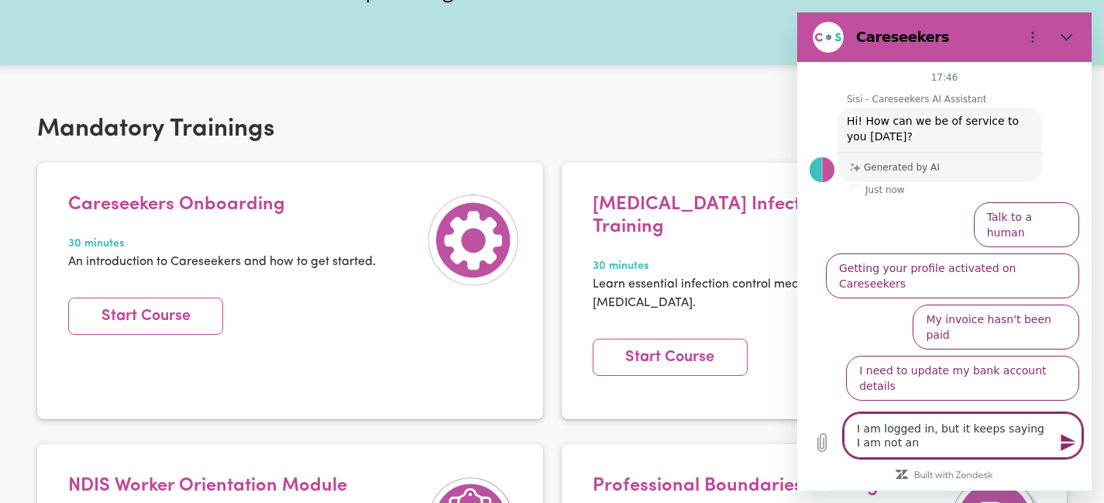
type textarea "x"
type textarea "I am logged in, but it keeps saying I am not and"
type textarea "x"
type textarea "I am logged in, but it keeps saying I am not and i"
type textarea "x"
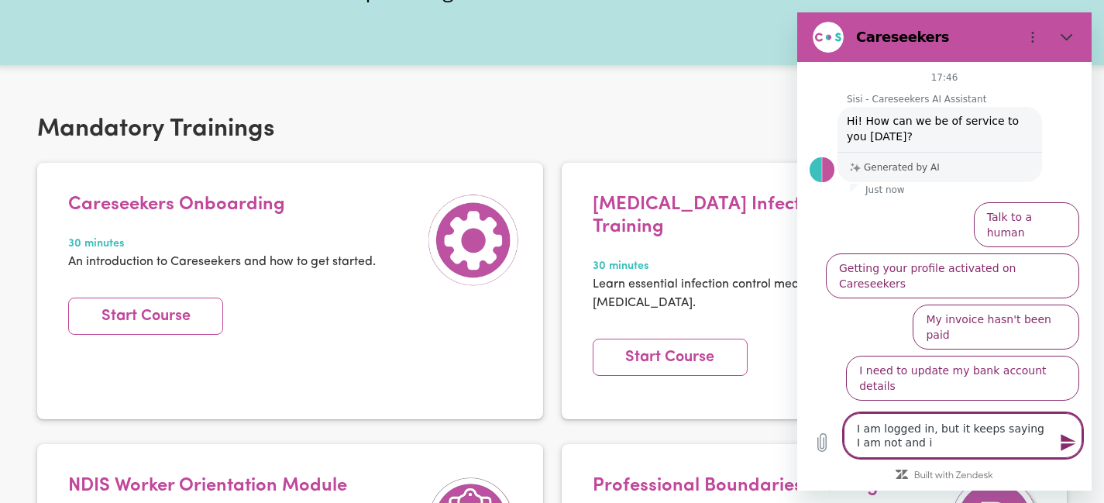
type textarea "I am logged in, but it keeps saying I am not and it"
type textarea "x"
type textarea "I am logged in, but it keeps saying I am not and it"
type textarea "x"
type textarea "I am logged in, but it keeps saying I am not and it r"
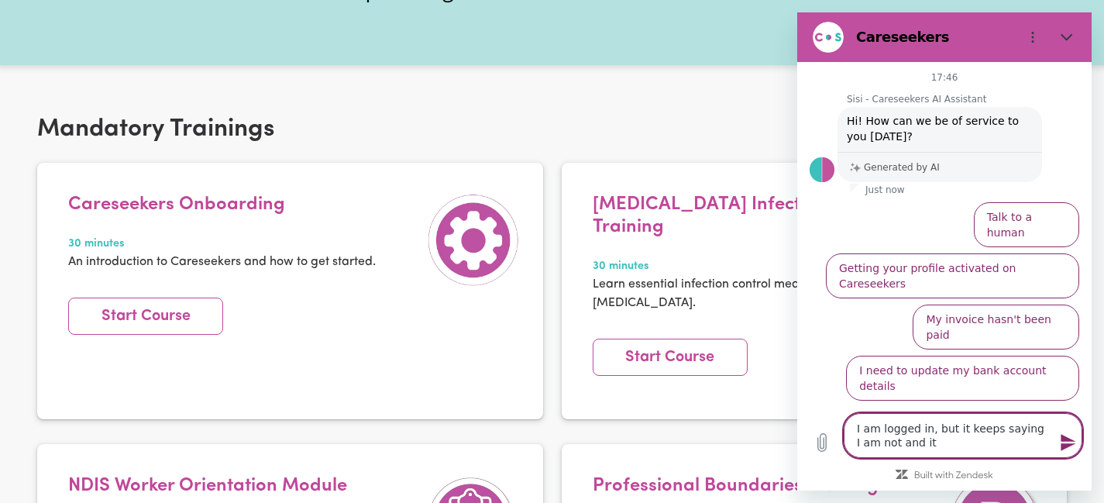
type textarea "x"
type textarea "I am logged in, but it keeps saying I am not and it re"
type textarea "x"
type textarea "I am logged in, but it keeps saying I am not and it ref"
type textarea "x"
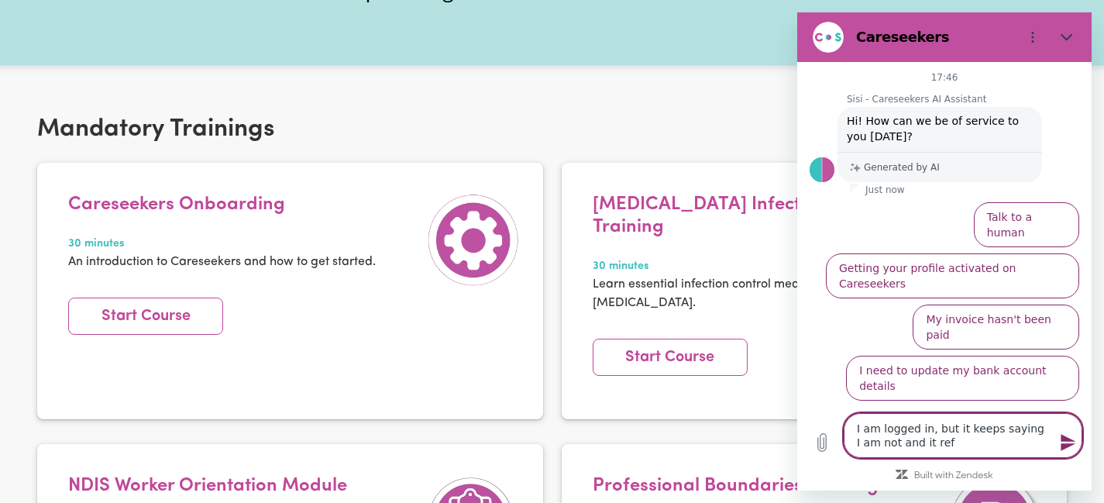
type textarea "I am logged in, but it keeps saying I am not and it refu"
type textarea "x"
type textarea "I am logged in, but it keeps saying I am not and it refus"
type textarea "x"
type textarea "I am logged in, but it keeps saying I am not and it refuse"
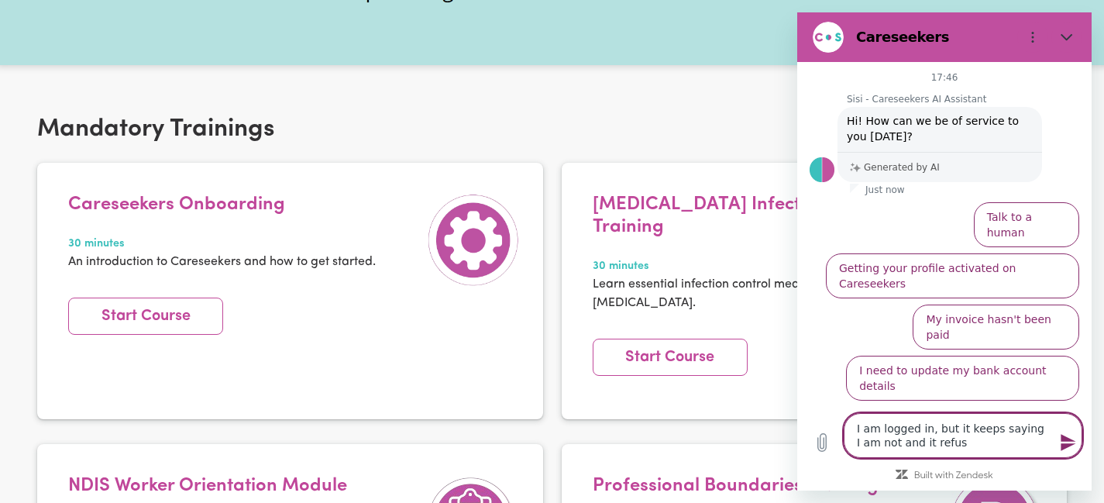
type textarea "x"
type textarea "I am logged in, but it keeps saying I am not and it refuses"
type textarea "x"
type textarea "I am logged in, but it keeps saying I am not and it refuses"
type textarea "x"
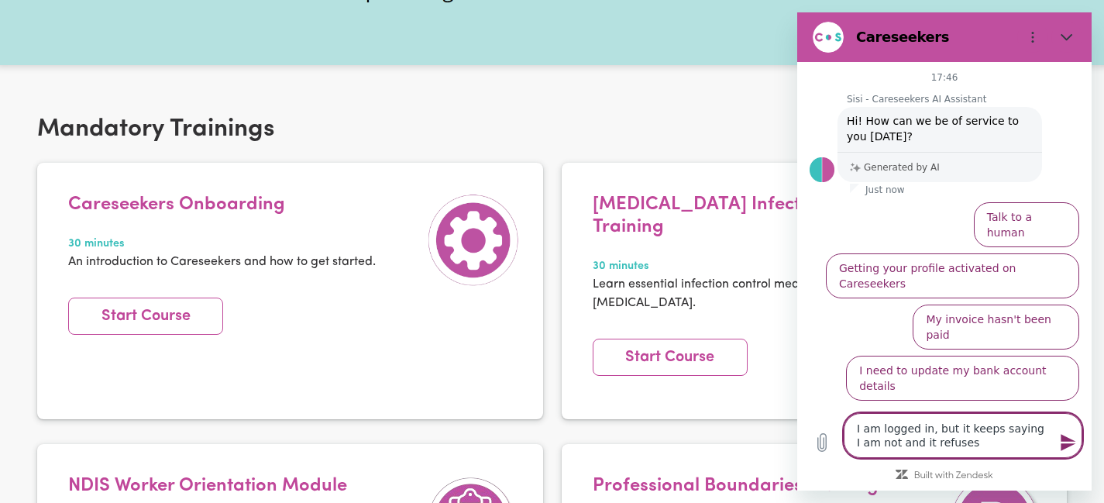
type textarea "I am logged in, but it keeps saying I am not and it refuses m"
type textarea "x"
type textarea "I am logged in, but it keeps saying I am not and it refuses my"
type textarea "x"
type textarea "I am logged in, but it keeps saying I am not and it refuses my"
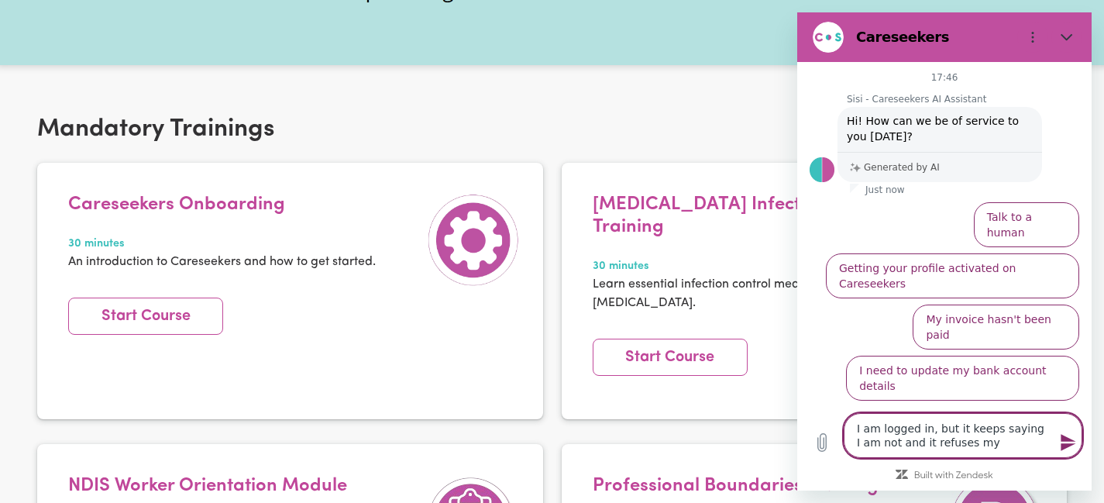
type textarea "x"
type textarea "I am logged in, but it keeps saying I am not and it refuses my p"
type textarea "x"
type textarea "I am logged in, but it keeps saying I am not and it refuses my pa"
type textarea "x"
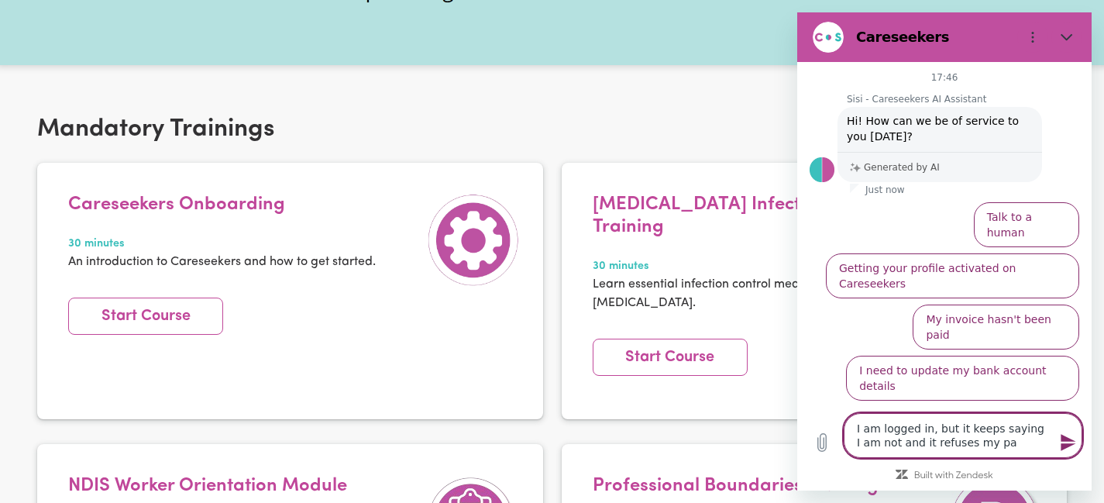
type textarea "I am logged in, but it keeps saying I am not and it refuses my pas"
type textarea "x"
type textarea "I am logged in, but it keeps saying I am not and it refuses my pass"
type textarea "x"
type textarea "I am logged in, but it keeps saying I am not and it refuses my passw"
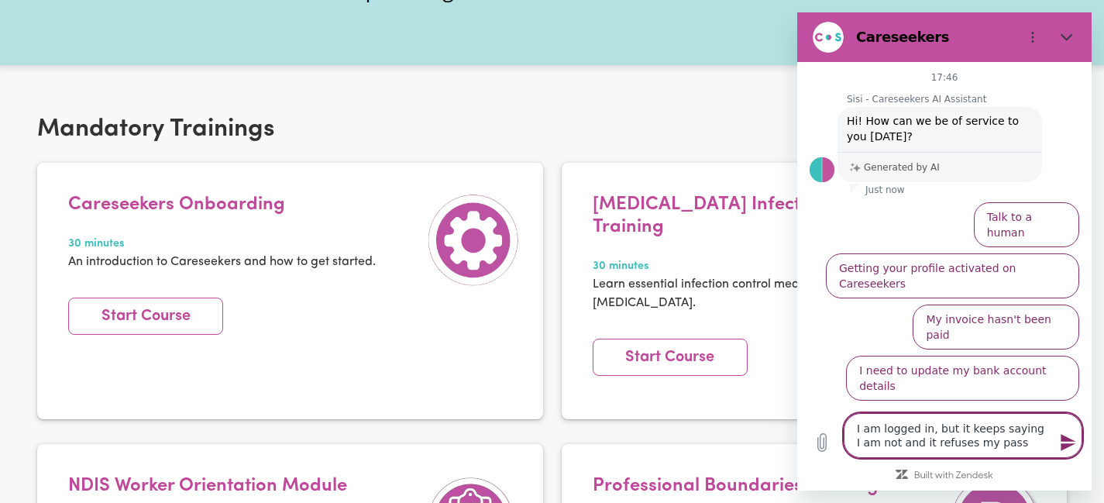
type textarea "x"
type textarea "I am logged in, but it keeps saying I am not and it refuses my passwo"
type textarea "x"
type textarea "I am logged in, but it keeps saying I am not and it refuses my passwor"
type textarea "x"
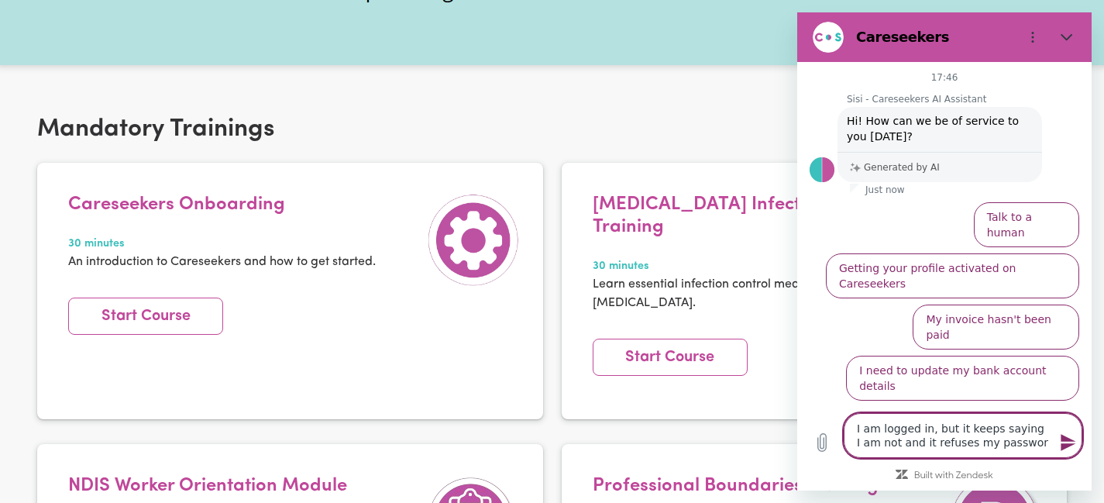
type textarea "I am logged in, but it keeps saying I am not and it refuses my password"
type textarea "x"
type textarea "I am logged in, but it keeps saying I am not and it refuses my password"
type textarea "x"
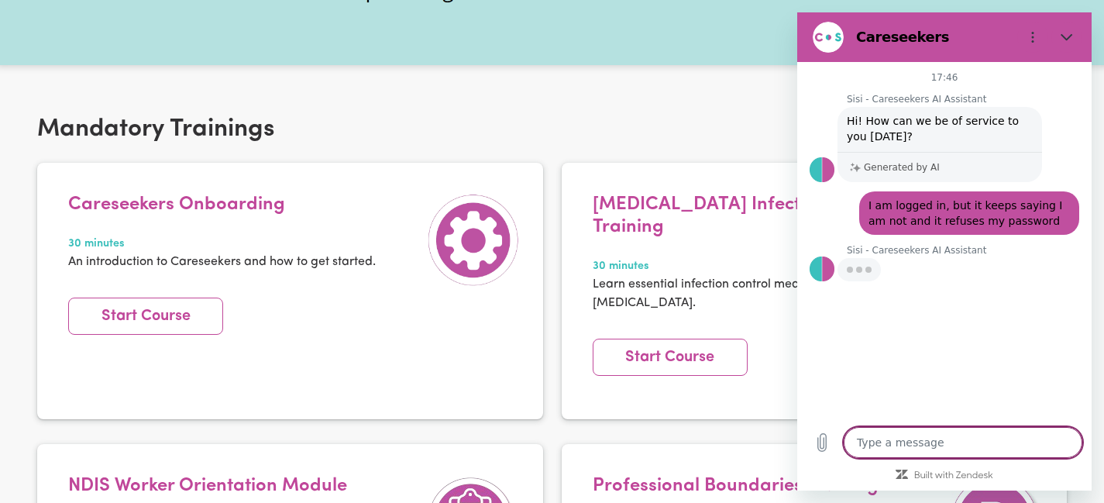
type textarea "x"
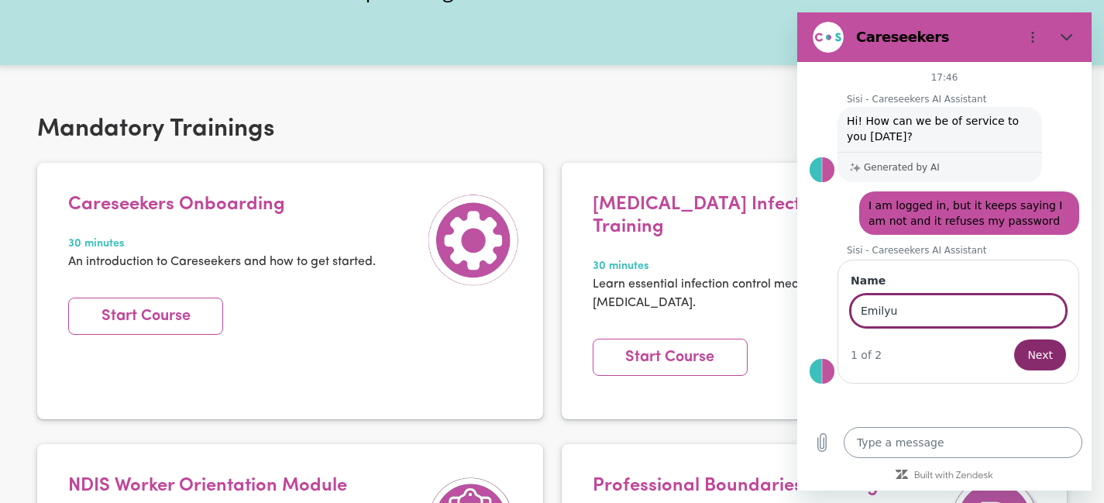
type input "Emilyu"
click at [1014, 339] on button "Next" at bounding box center [1040, 354] width 52 height 31
type textarea "x"
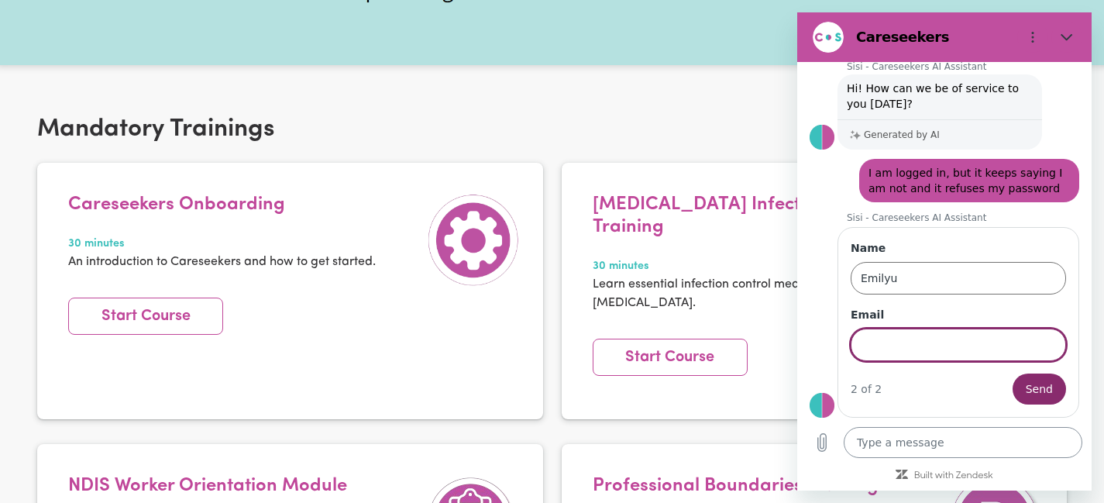
scroll to position [33, 0]
type input "[EMAIL_ADDRESS][DOMAIN_NAME]"
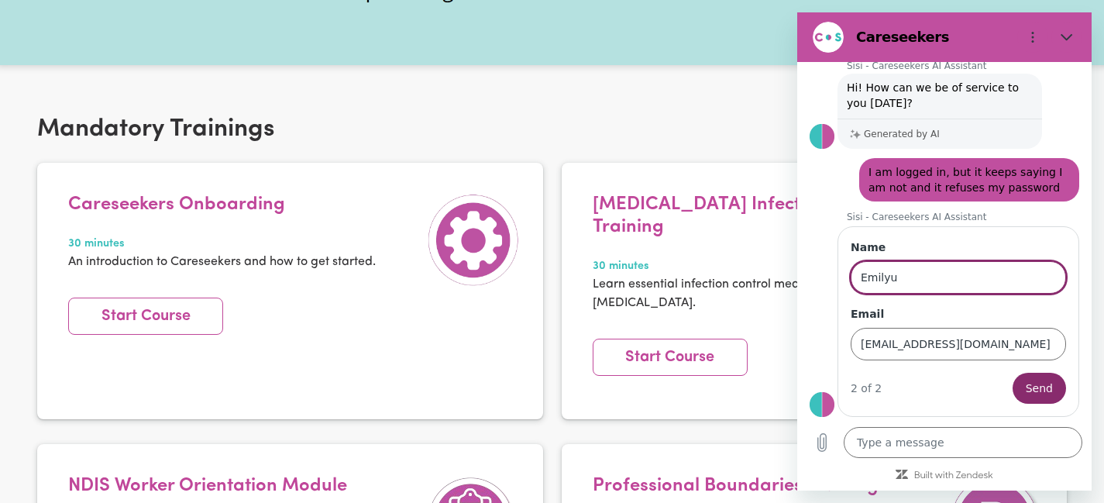
click at [930, 282] on input "Emilyu" at bounding box center [958, 277] width 215 height 33
type input "[PERSON_NAME]"
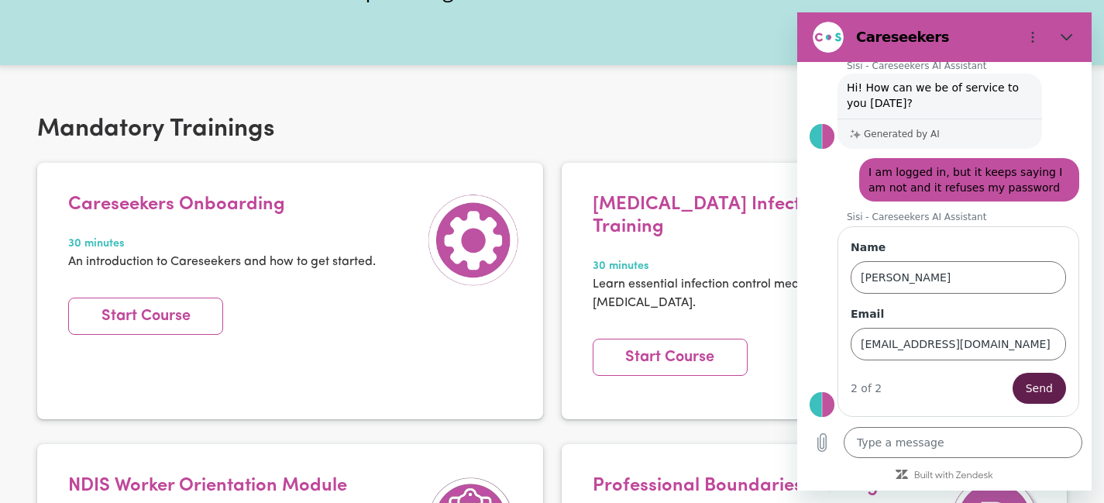
click at [1049, 381] on span "Send" at bounding box center [1039, 388] width 27 height 19
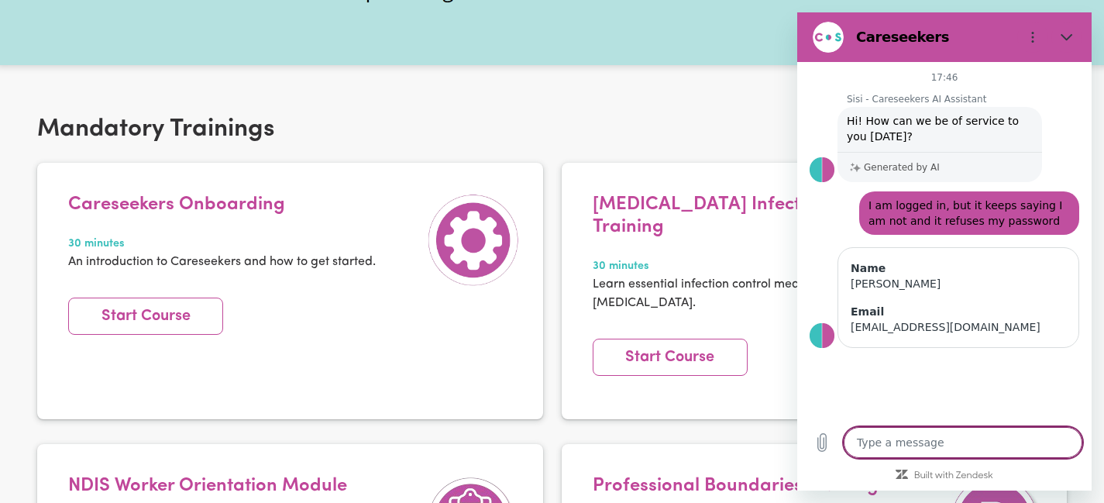
scroll to position [0, 0]
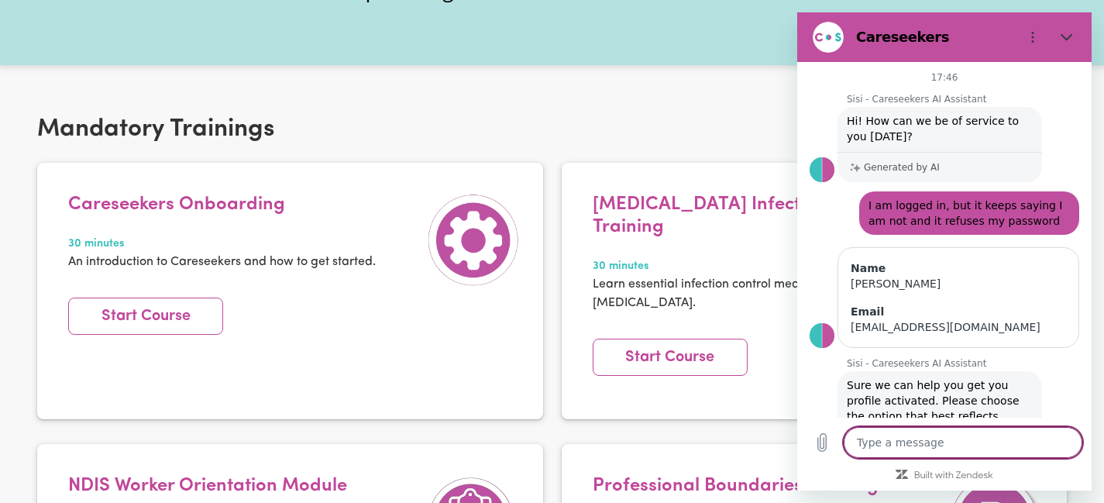
type textarea "x"
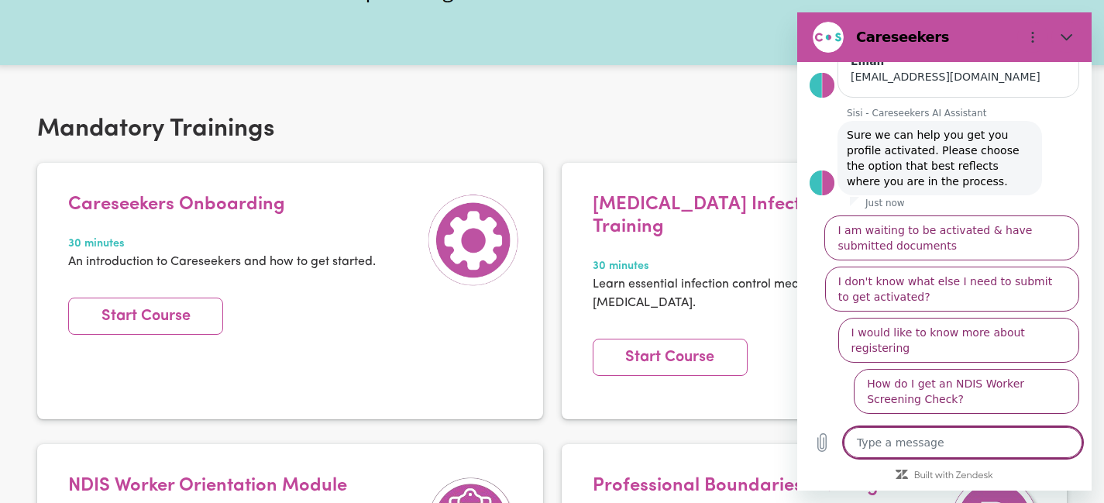
scroll to position [270, 0]
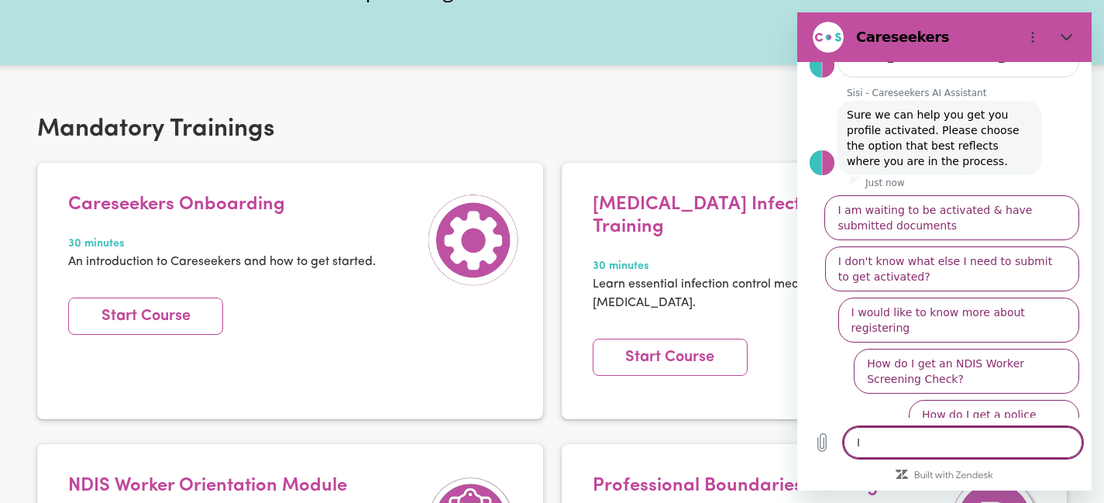
type textarea "I"
type textarea "x"
type textarea "I c"
type textarea "x"
type textarea "I ca"
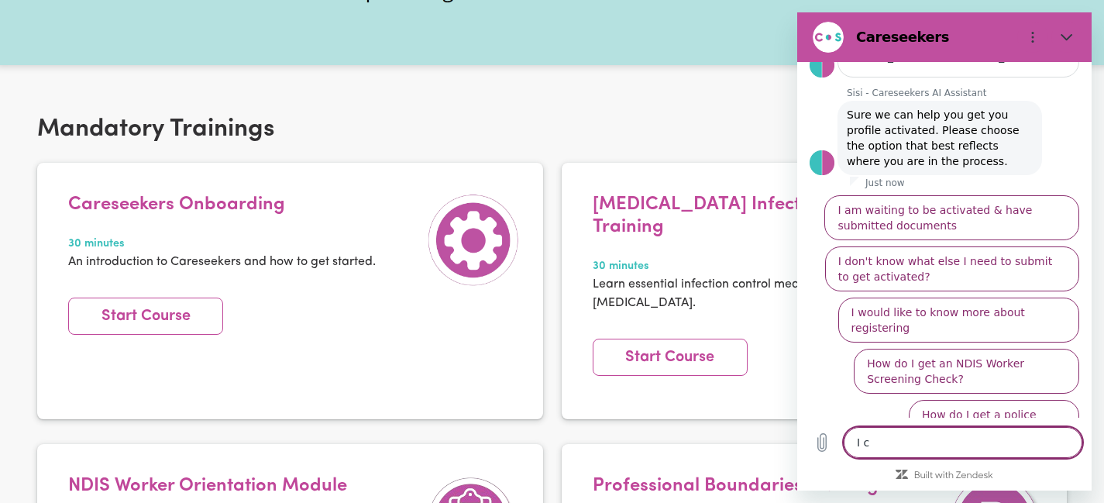
type textarea "x"
type textarea "I can"
type textarea "x"
type textarea "I [PERSON_NAME]"
type textarea "x"
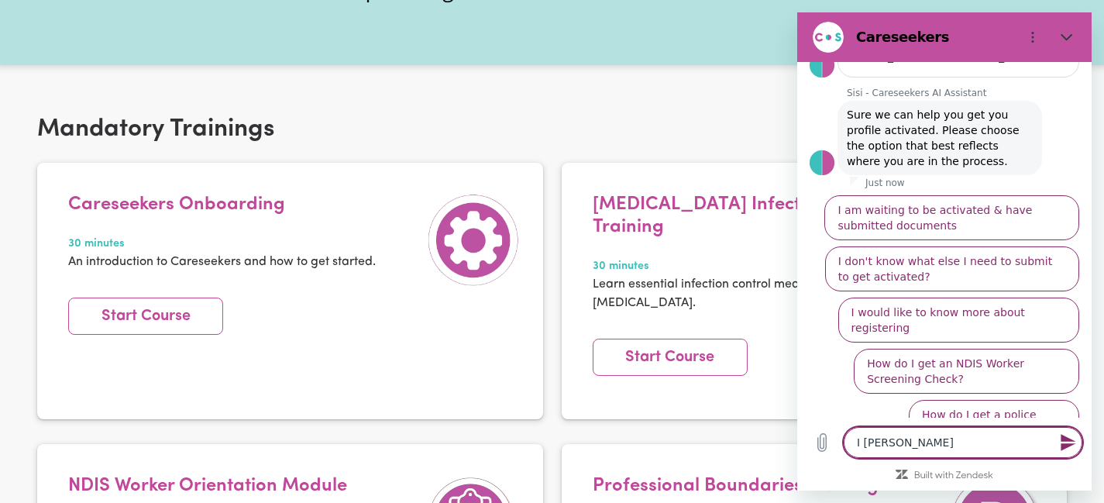
type textarea "I canno"
type textarea "x"
type textarea "I cannot"
type textarea "x"
type textarea "I cannot"
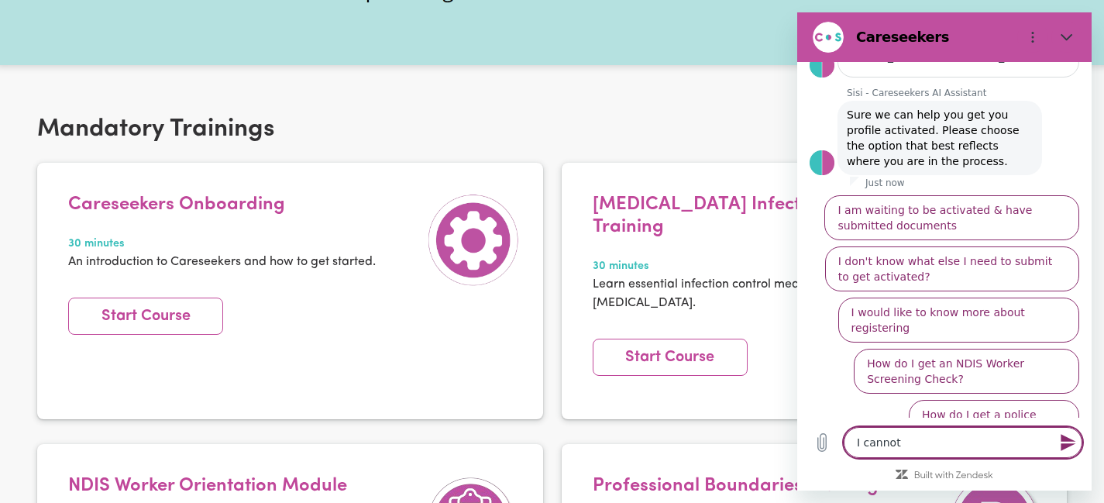
type textarea "x"
type textarea "I cannot l"
type textarea "x"
type textarea "I cannot lo"
type textarea "x"
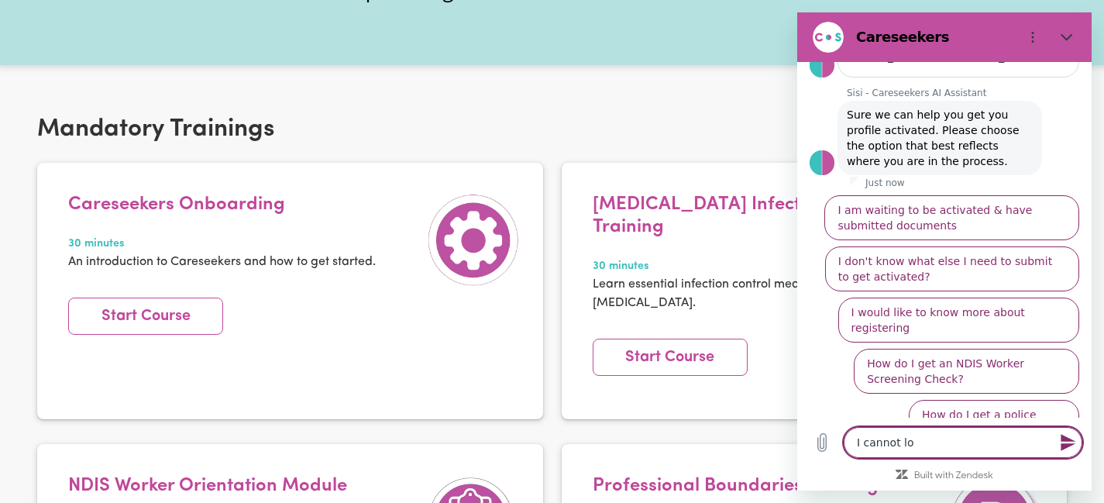
type textarea "I cannot log"
type textarea "x"
type textarea "I cannot log"
type textarea "x"
type textarea "I cannot log i"
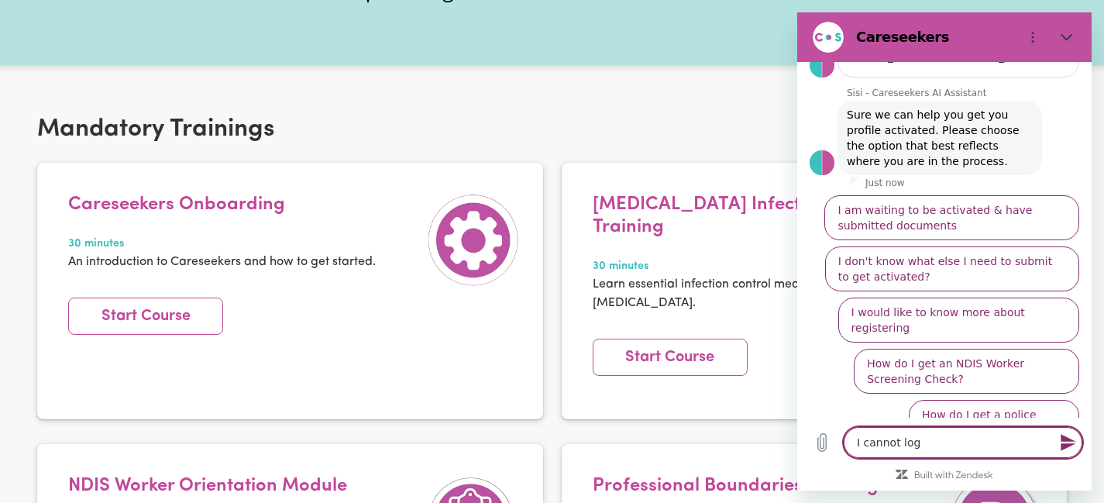
type textarea "x"
type textarea "I cannot log in"
type textarea "x"
type textarea "I cannot log in"
type textarea "x"
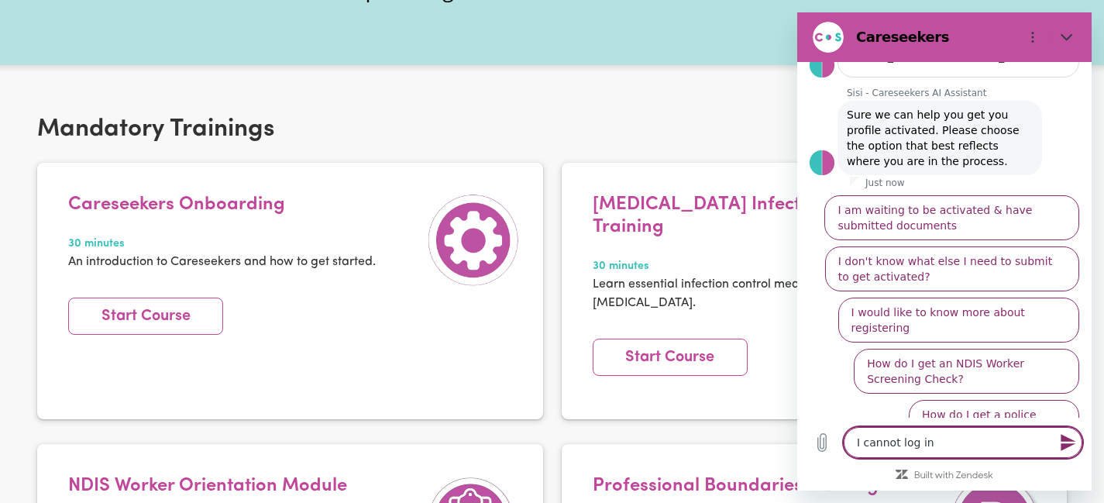
type textarea "I cannot log in f"
type textarea "x"
type textarea "I cannot log in fo"
type textarea "x"
type textarea "I cannot log in for"
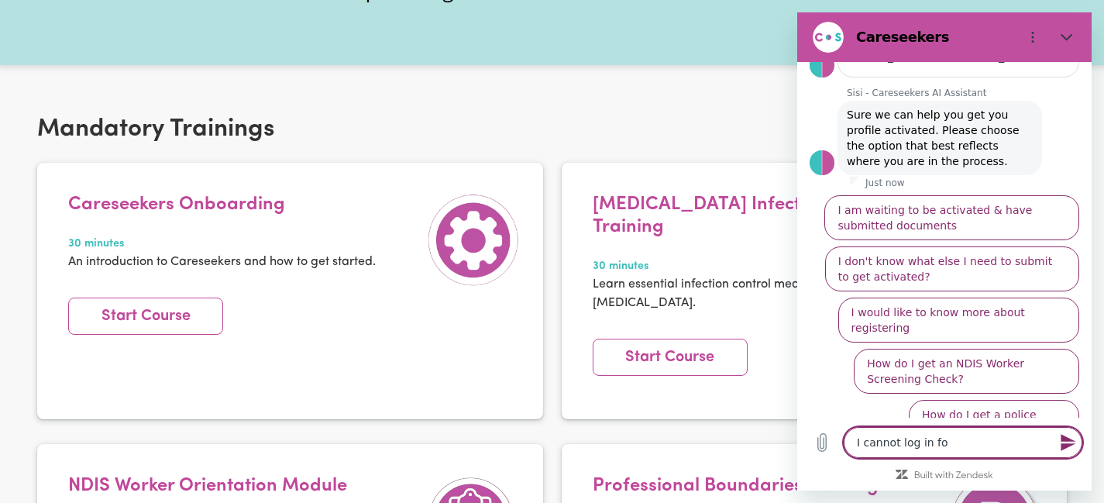
type textarea "x"
type textarea "I cannot log in for"
type textarea "x"
type textarea "I cannot log in for s"
type textarea "x"
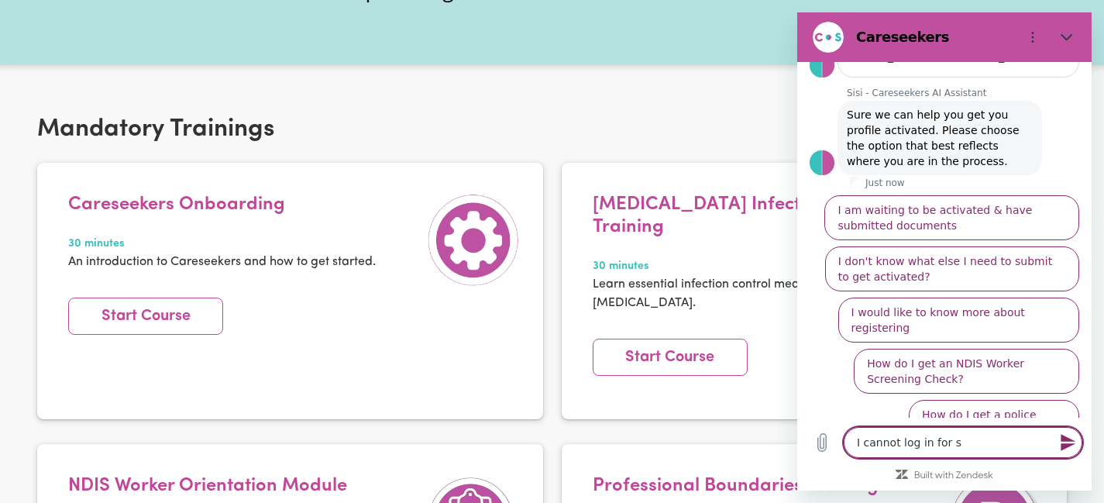
type textarea "I cannot log in for so"
type textarea "x"
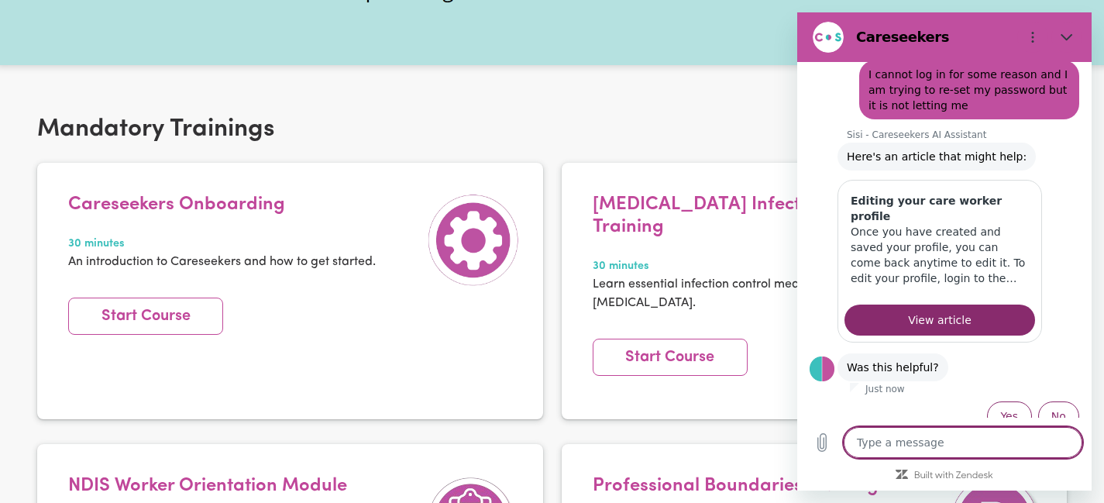
scroll to position [396, 0]
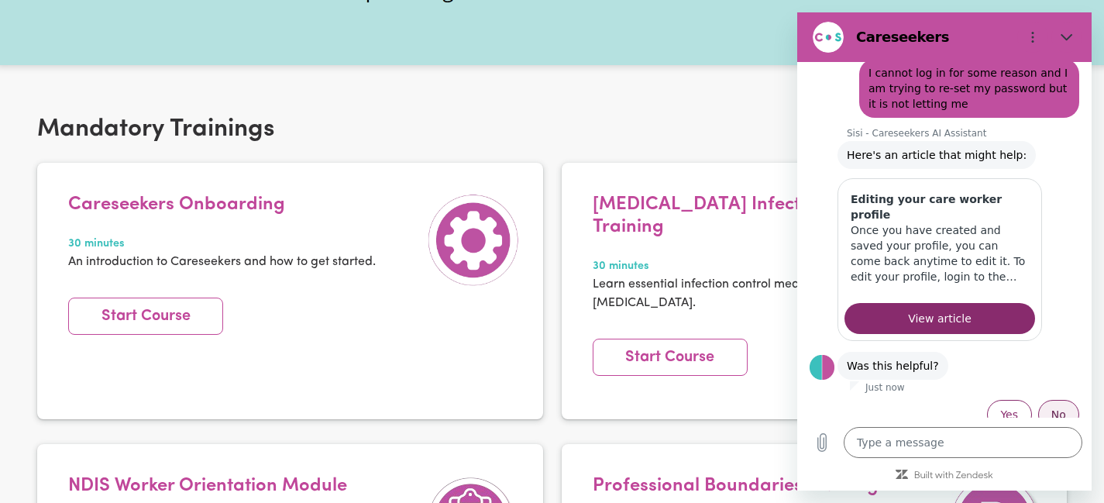
click at [1061, 408] on button "No" at bounding box center [1058, 414] width 41 height 29
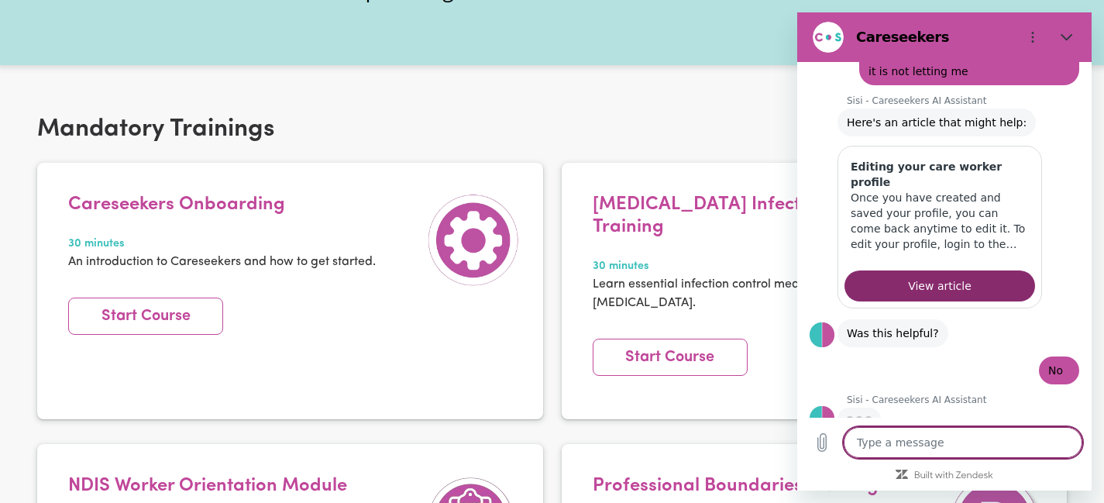
scroll to position [427, 0]
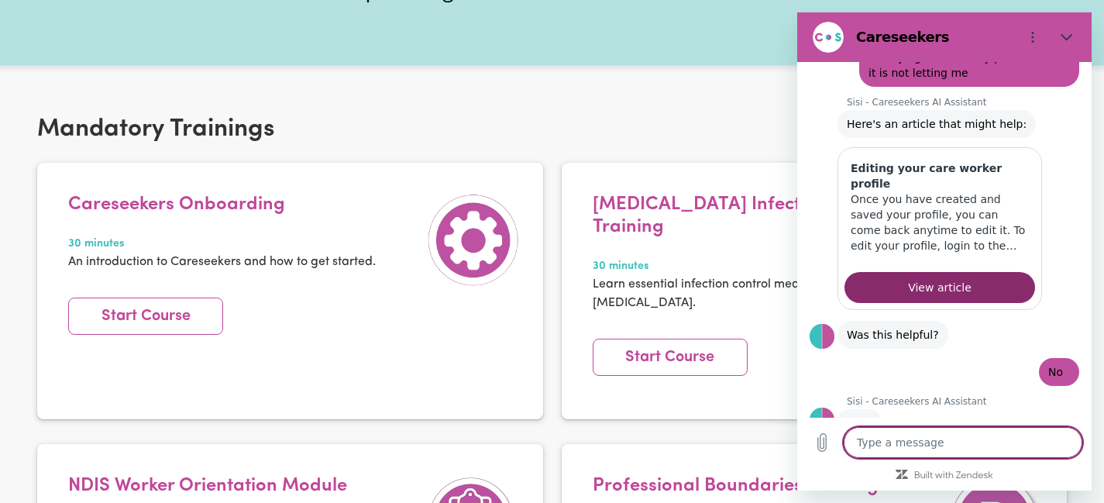
click at [906, 438] on textarea at bounding box center [963, 442] width 239 height 31
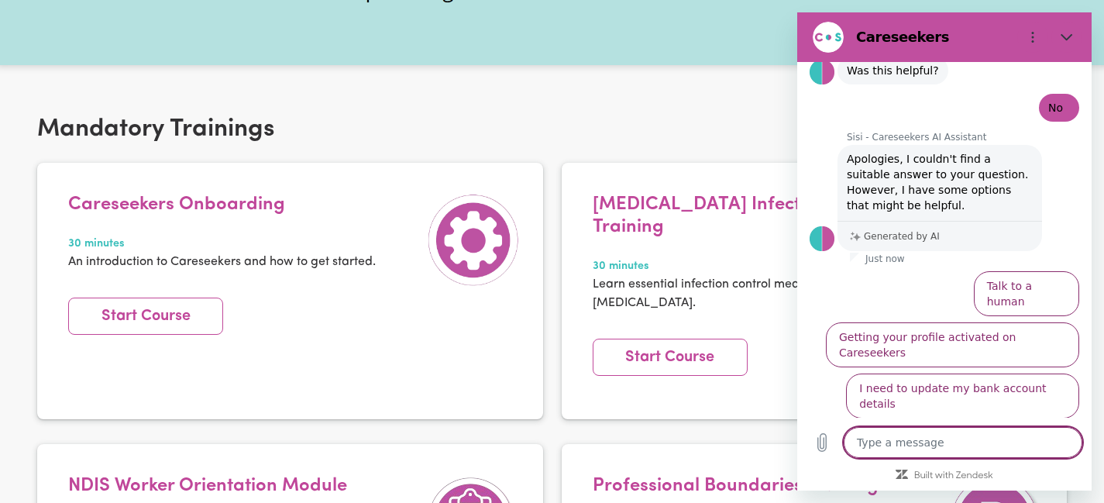
scroll to position [705, 0]
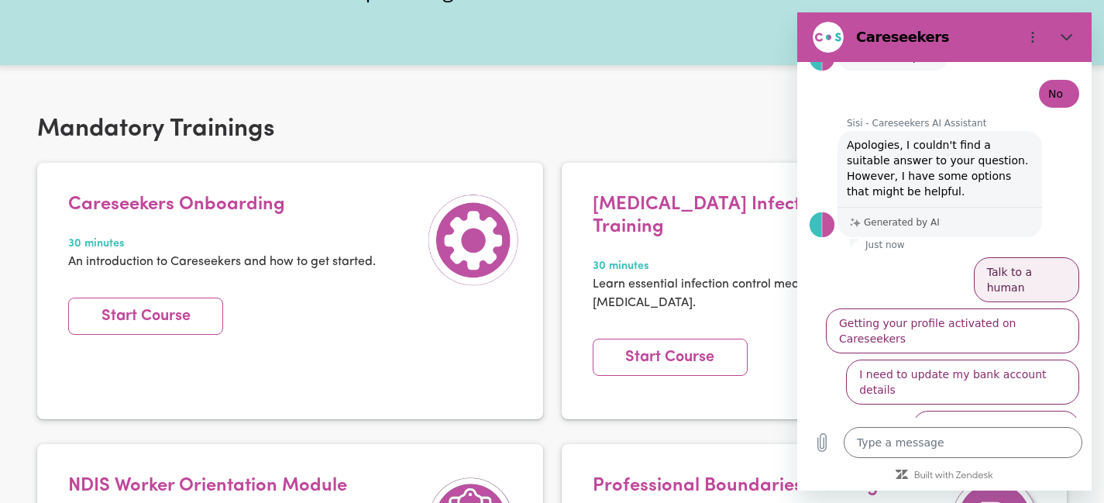
click at [1047, 257] on button "Talk to a human" at bounding box center [1026, 279] width 105 height 45
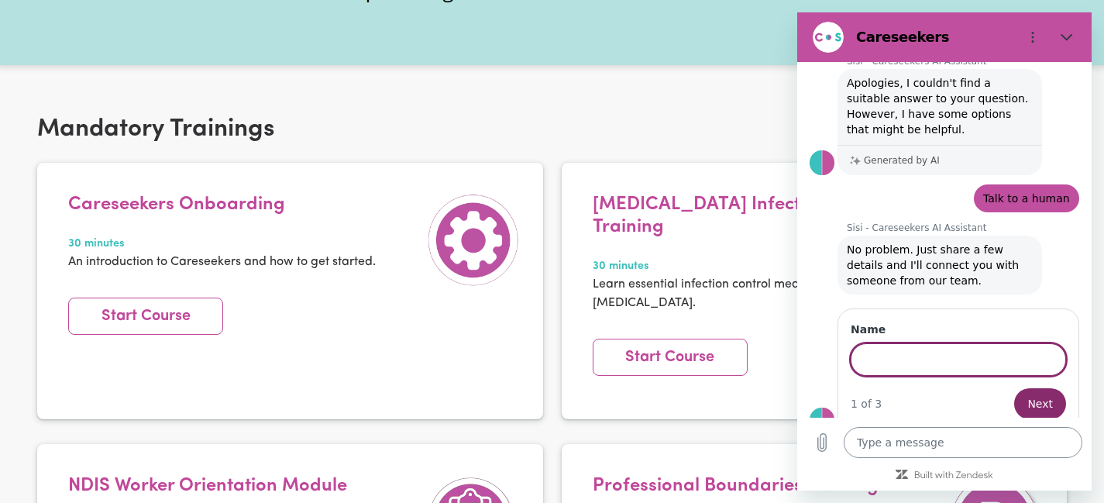
scroll to position [765, 0]
click at [959, 435] on textarea at bounding box center [963, 442] width 239 height 31
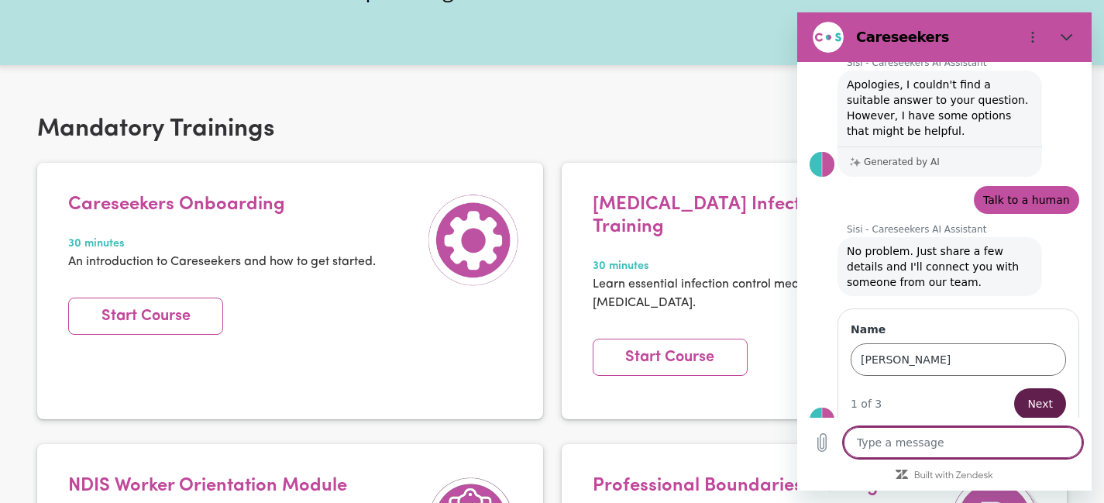
click at [1025, 388] on button "Next" at bounding box center [1040, 403] width 52 height 31
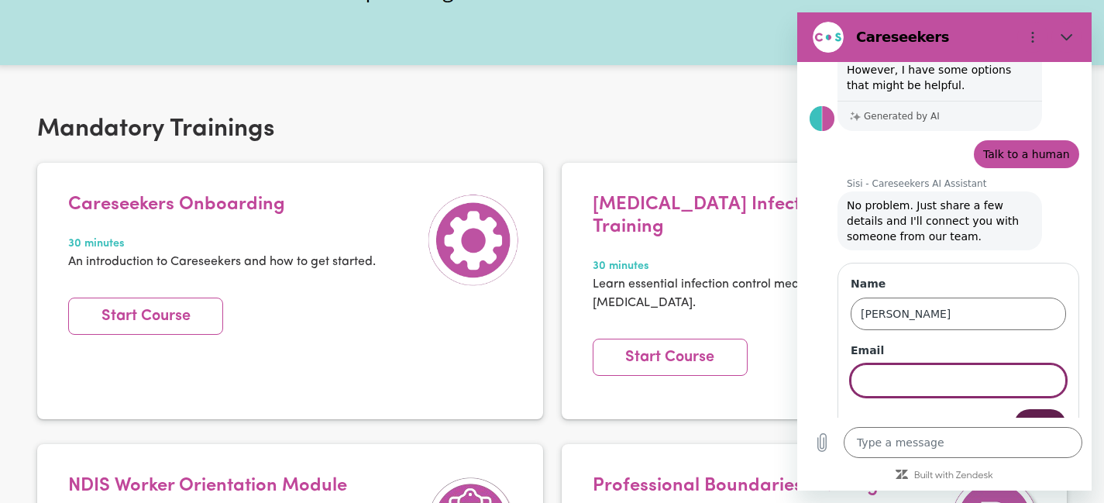
scroll to position [832, 0]
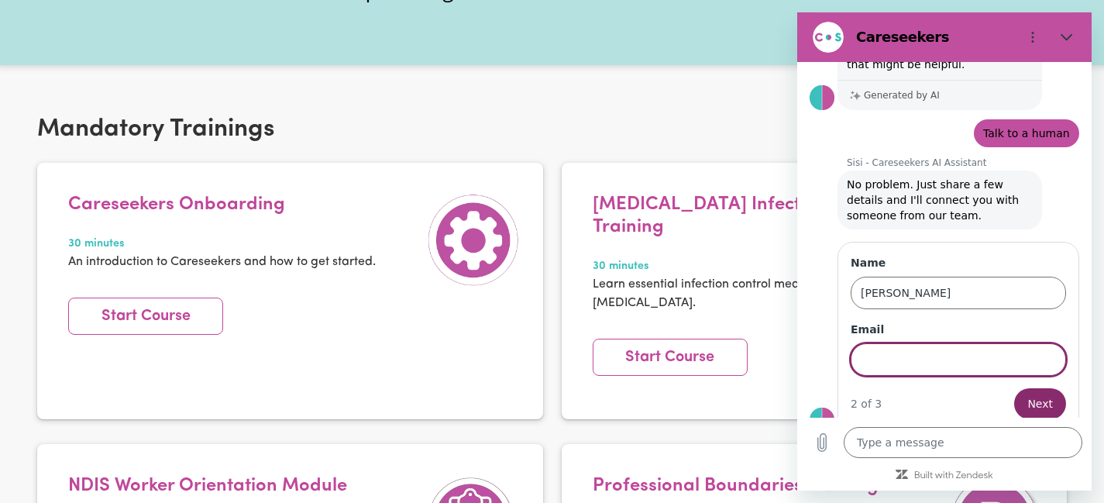
click at [929, 347] on input "Email" at bounding box center [958, 359] width 215 height 33
click at [1023, 388] on button "Next" at bounding box center [1040, 403] width 52 height 31
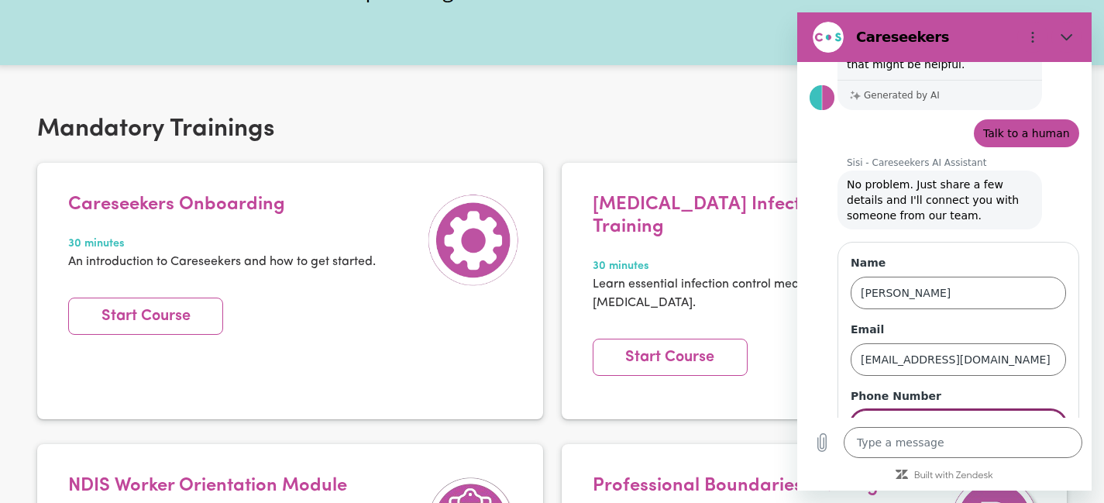
scroll to position [899, 0]
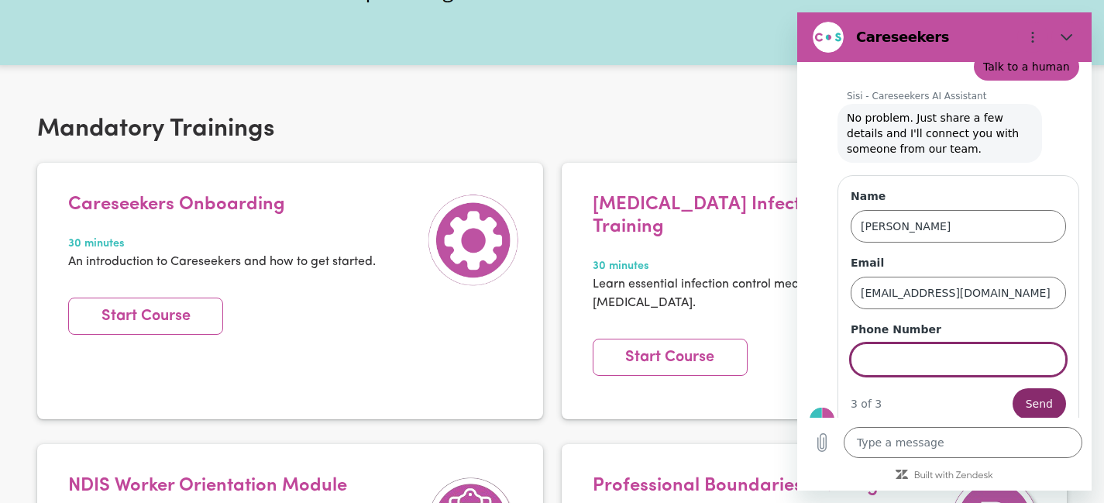
click at [917, 343] on input "Phone Number" at bounding box center [958, 359] width 215 height 33
click at [1037, 394] on span "Send" at bounding box center [1039, 403] width 27 height 19
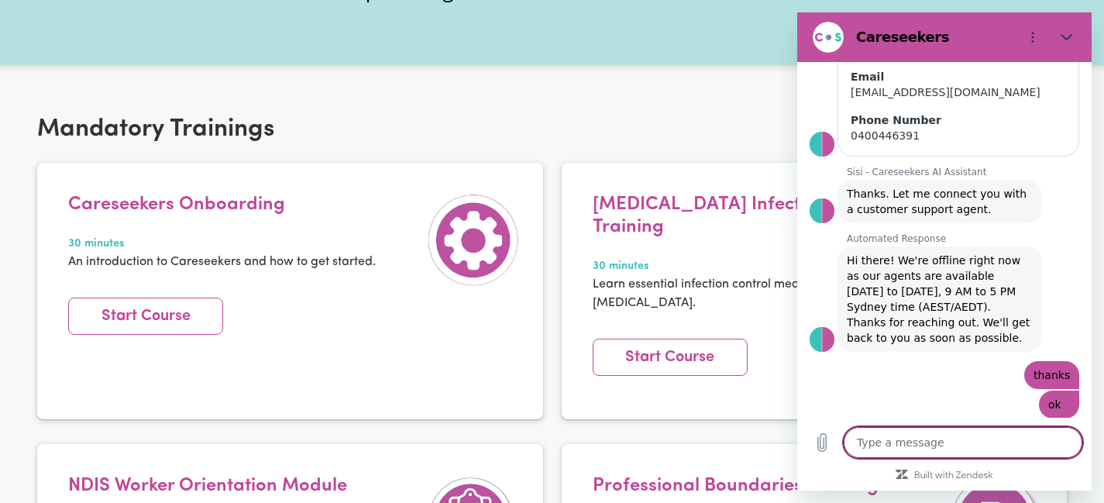
scroll to position [1077, 0]
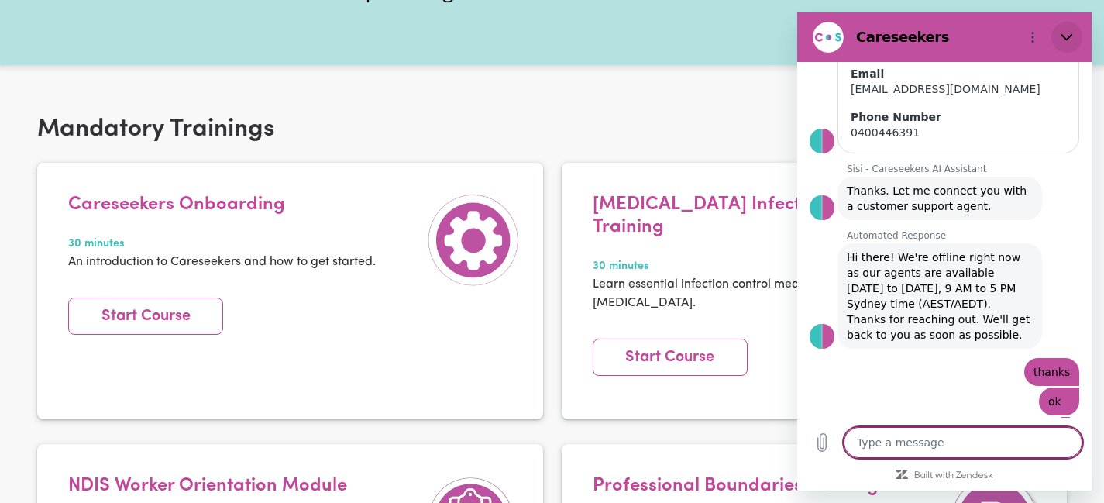
click at [1069, 36] on icon "Close" at bounding box center [1067, 37] width 12 height 7
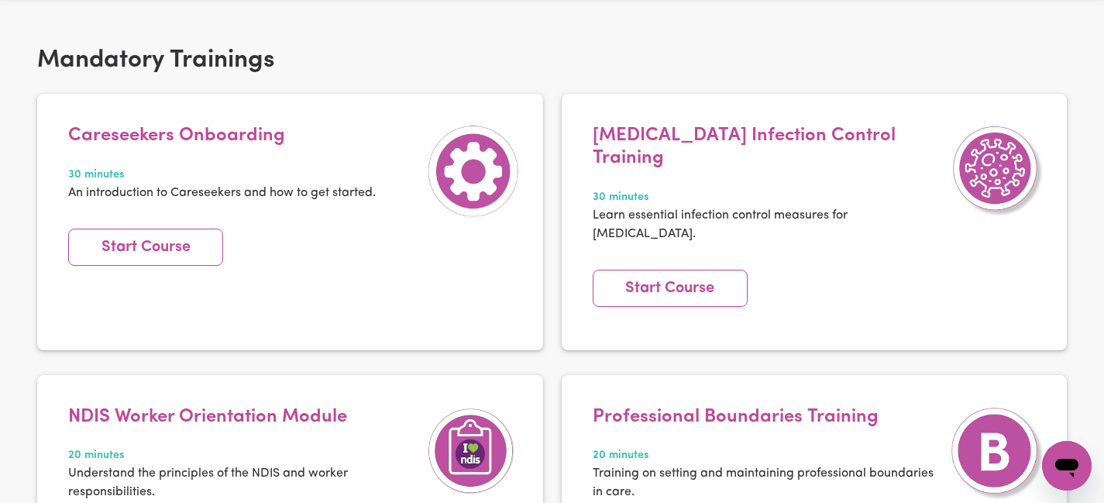
scroll to position [442, 0]
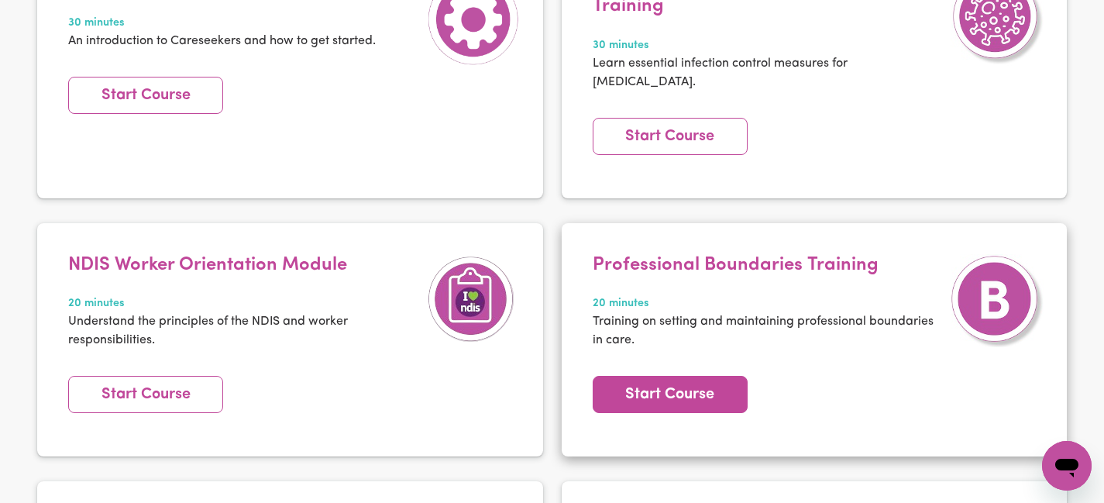
click at [683, 376] on link "Start Course" at bounding box center [670, 394] width 155 height 37
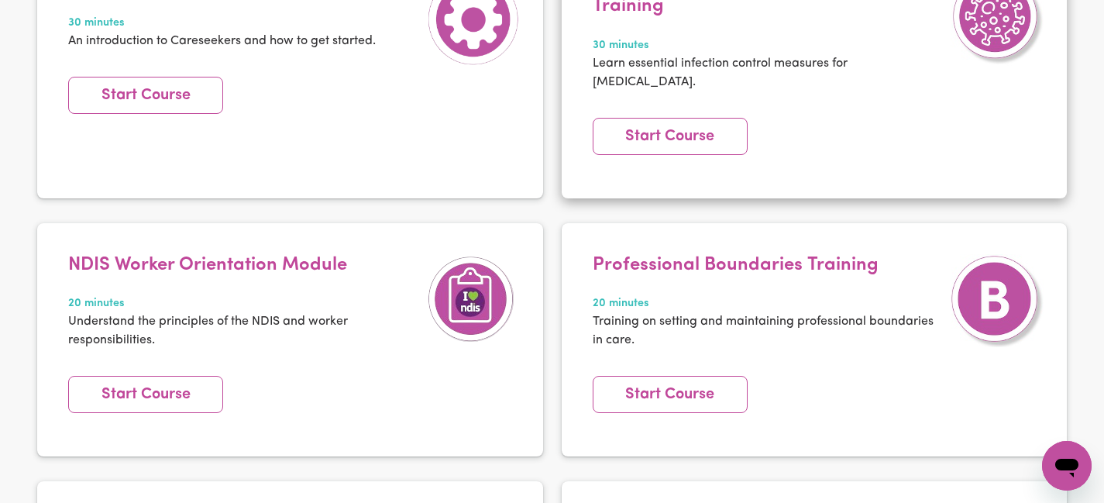
scroll to position [0, 0]
